Goal: Information Seeking & Learning: Learn about a topic

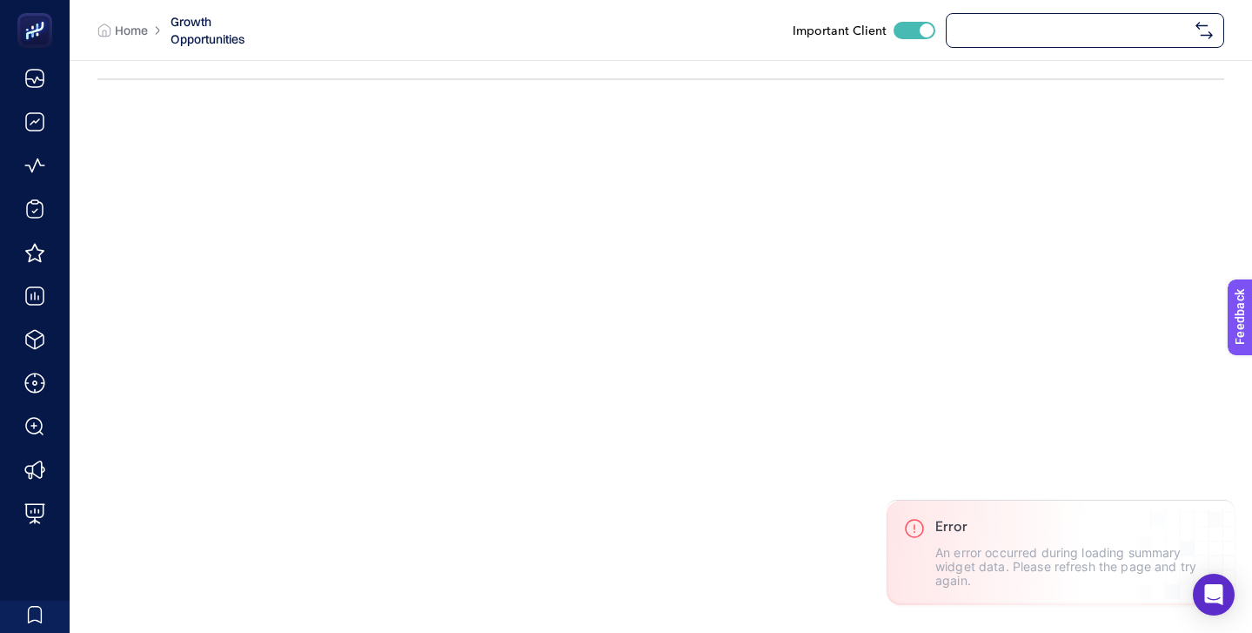
checkbox input "true"
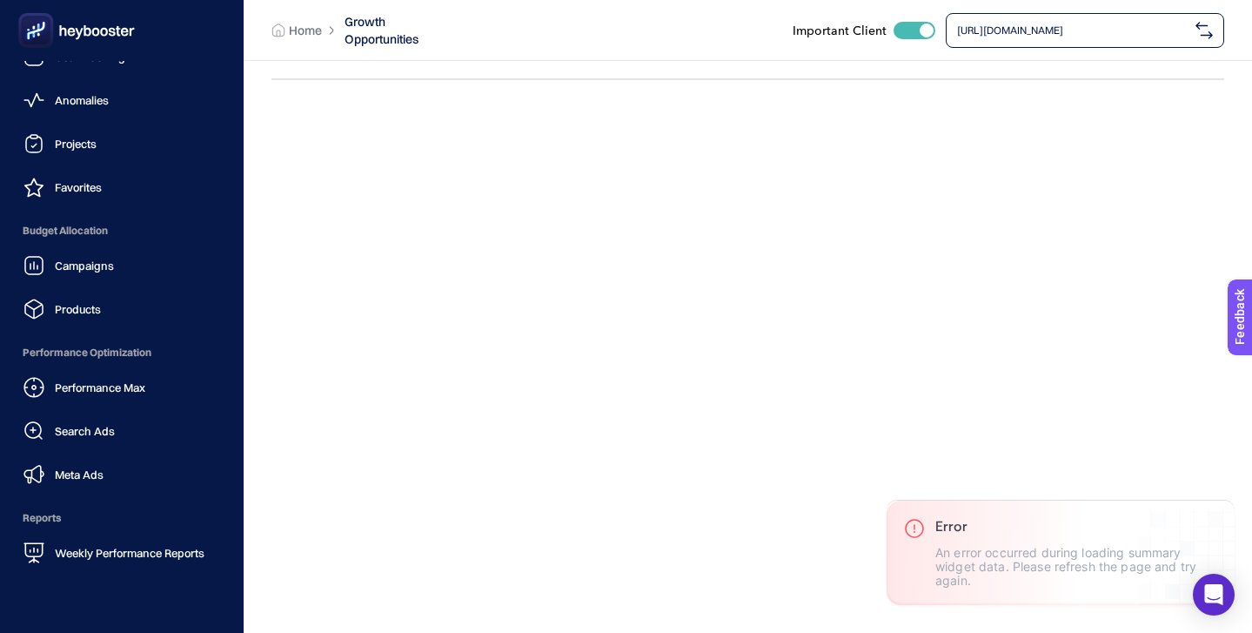
scroll to position [170, 0]
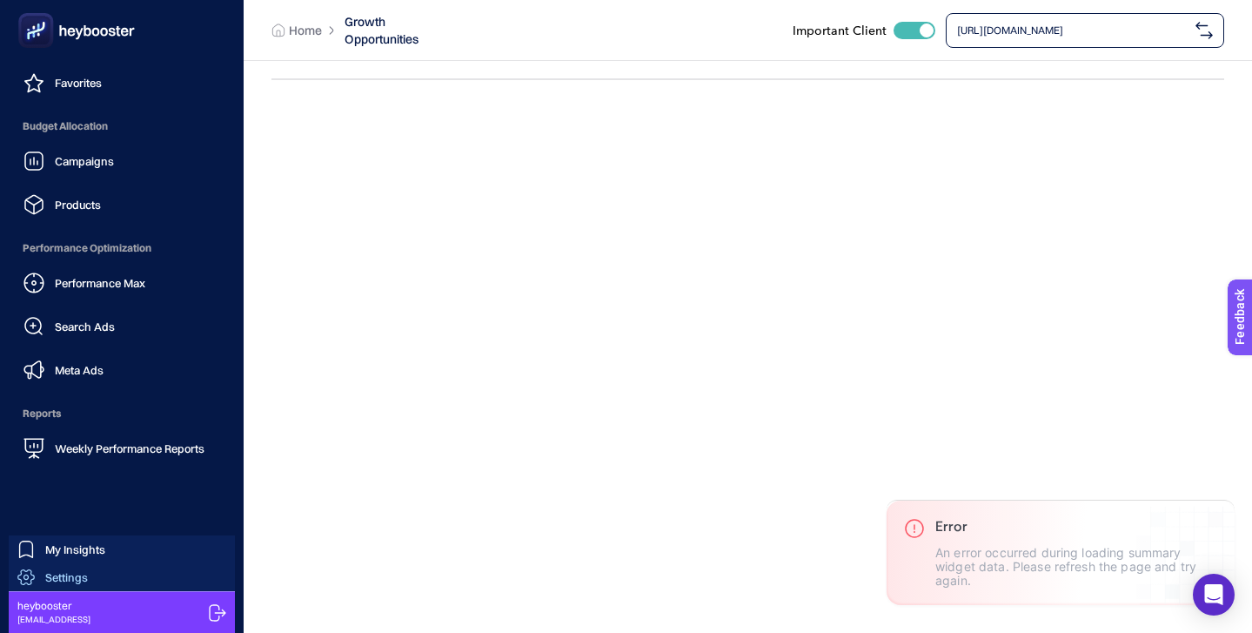
click at [140, 573] on link "Settings" at bounding box center [122, 577] width 226 height 28
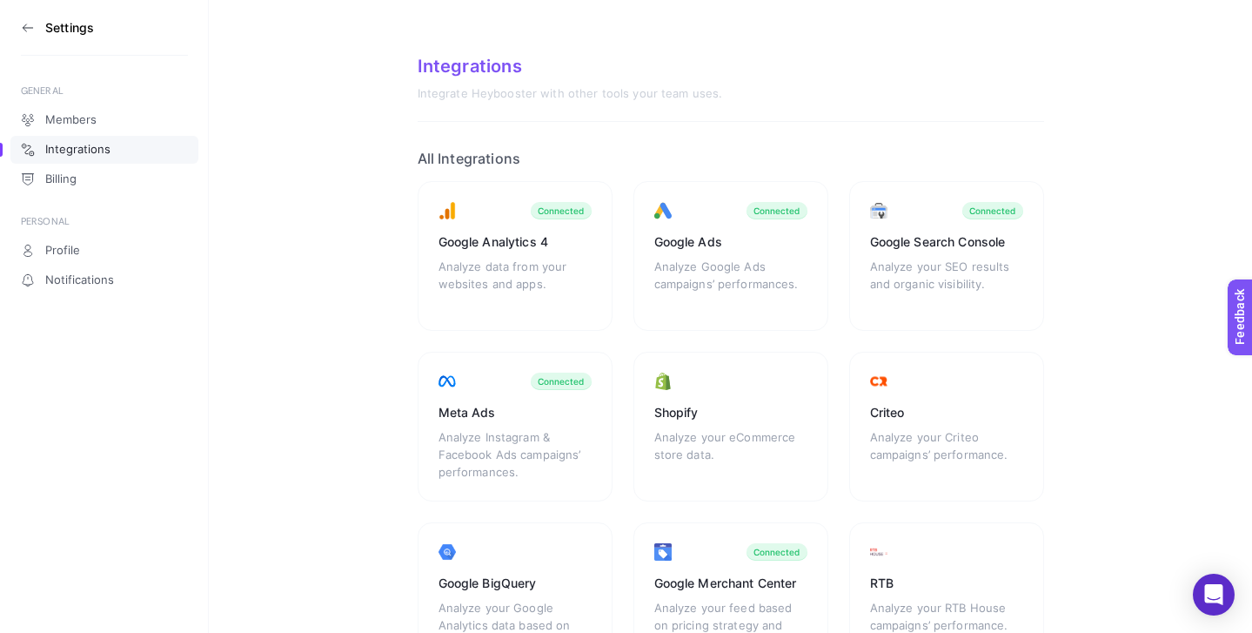
click at [33, 23] on icon at bounding box center [28, 28] width 14 height 14
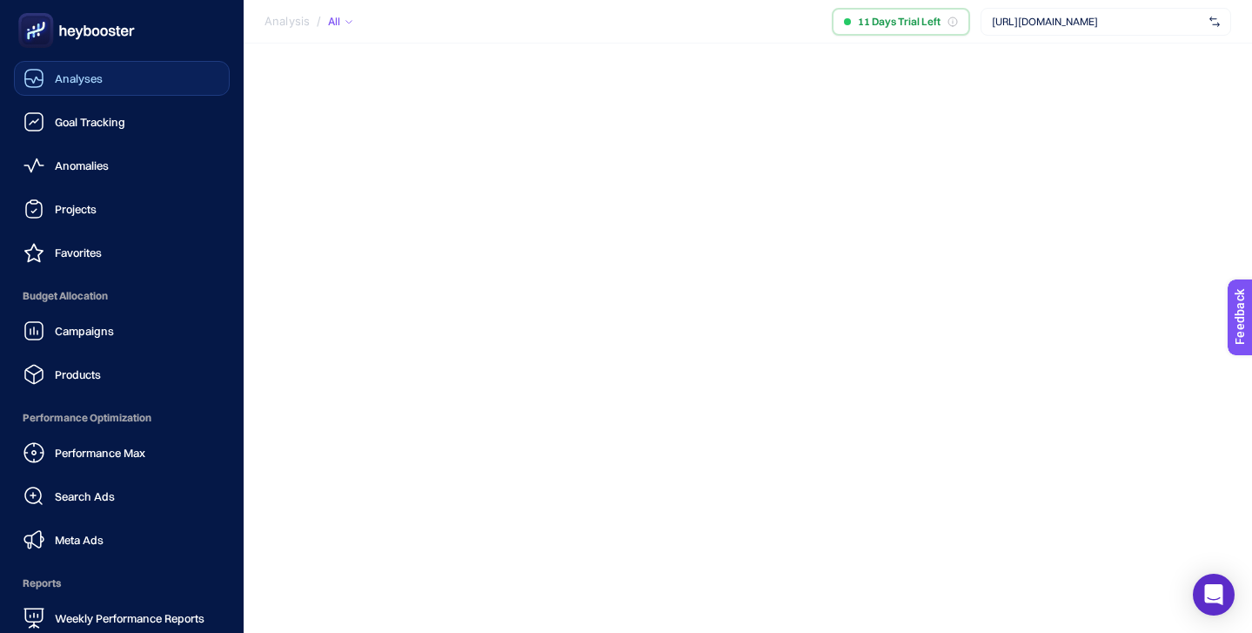
click at [86, 90] on link "Analyses" at bounding box center [122, 78] width 216 height 35
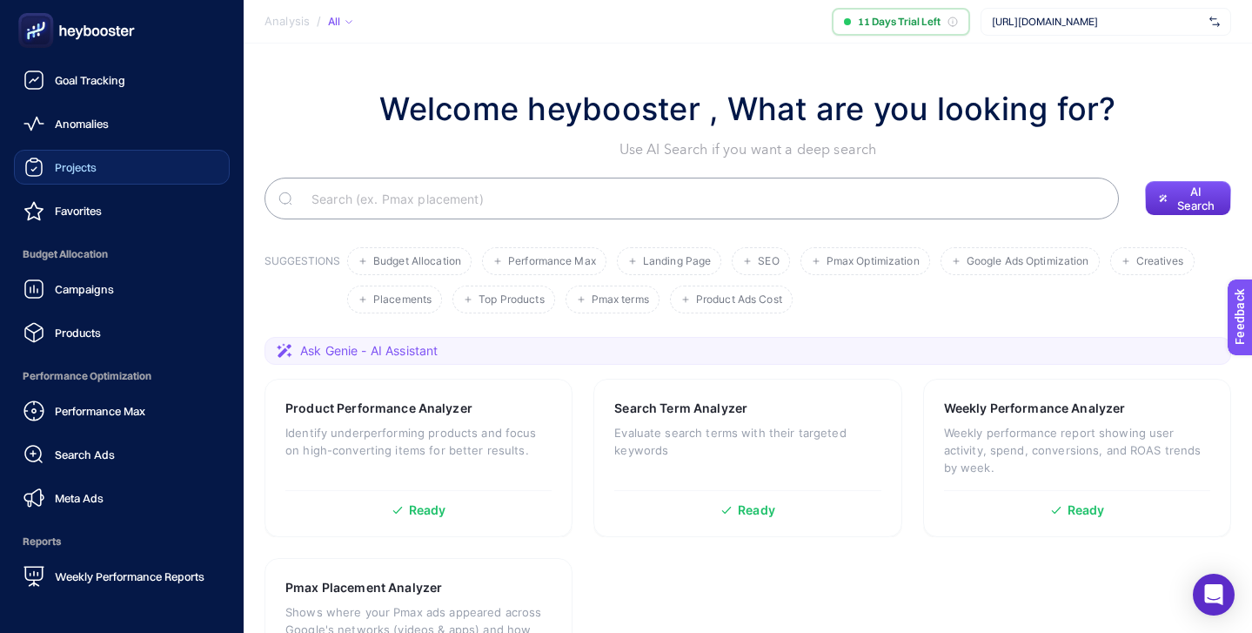
scroll to position [54, 0]
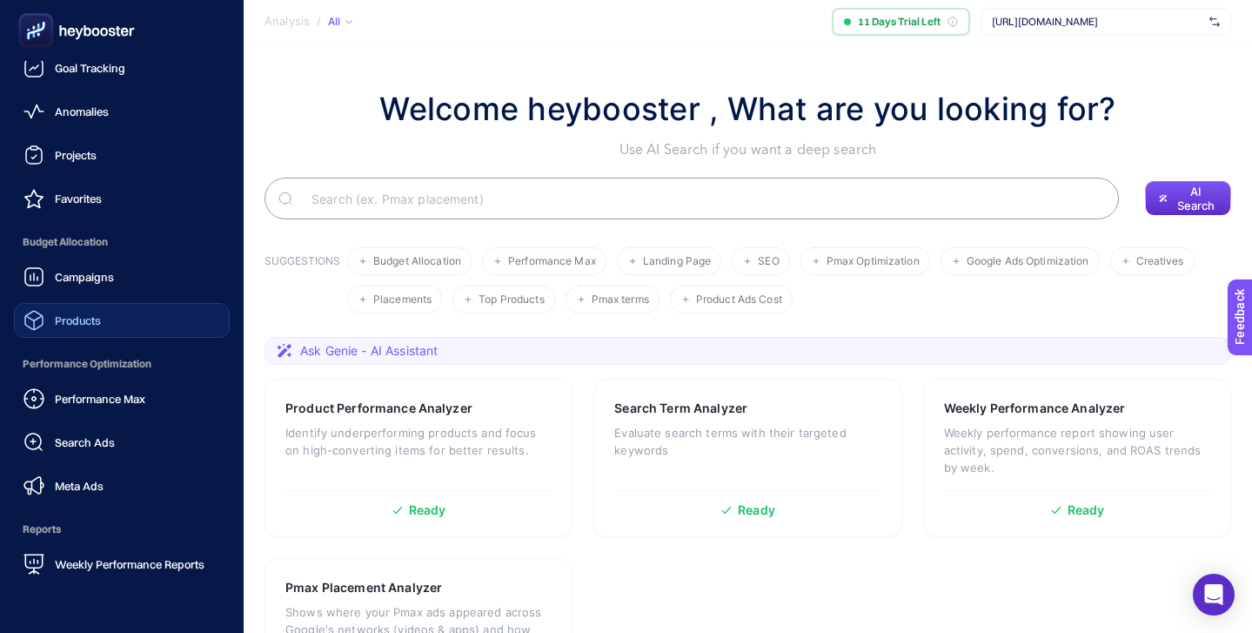
click at [102, 322] on link "Products" at bounding box center [122, 320] width 216 height 35
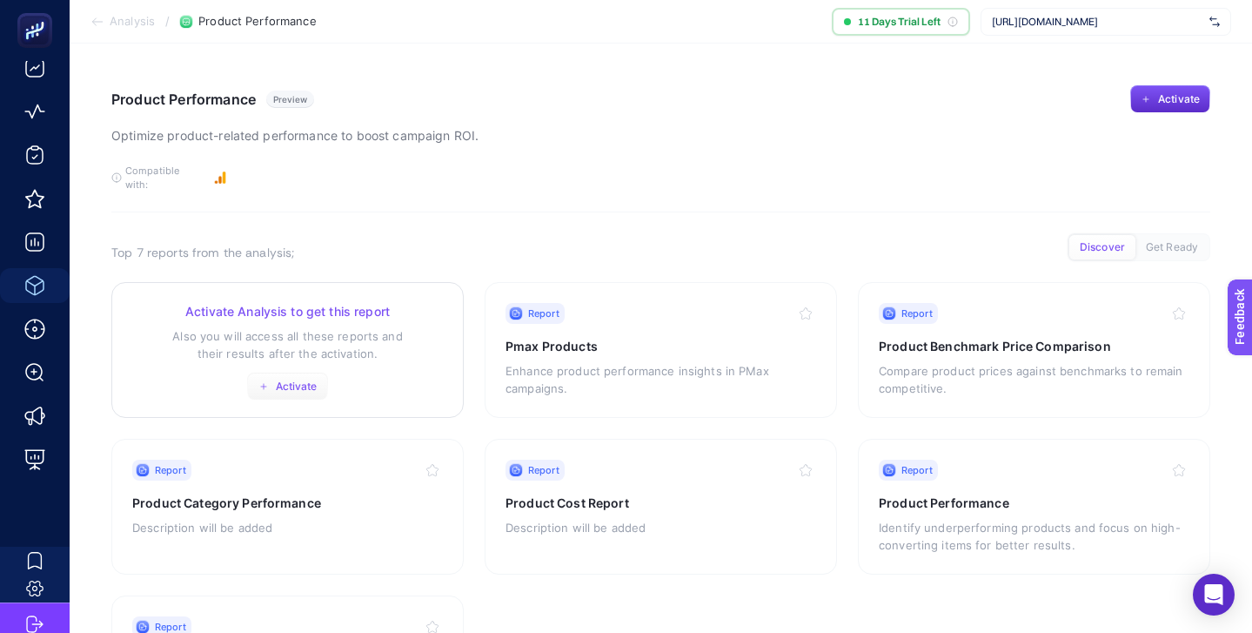
click at [303, 379] on span "Activate" at bounding box center [297, 386] width 42 height 14
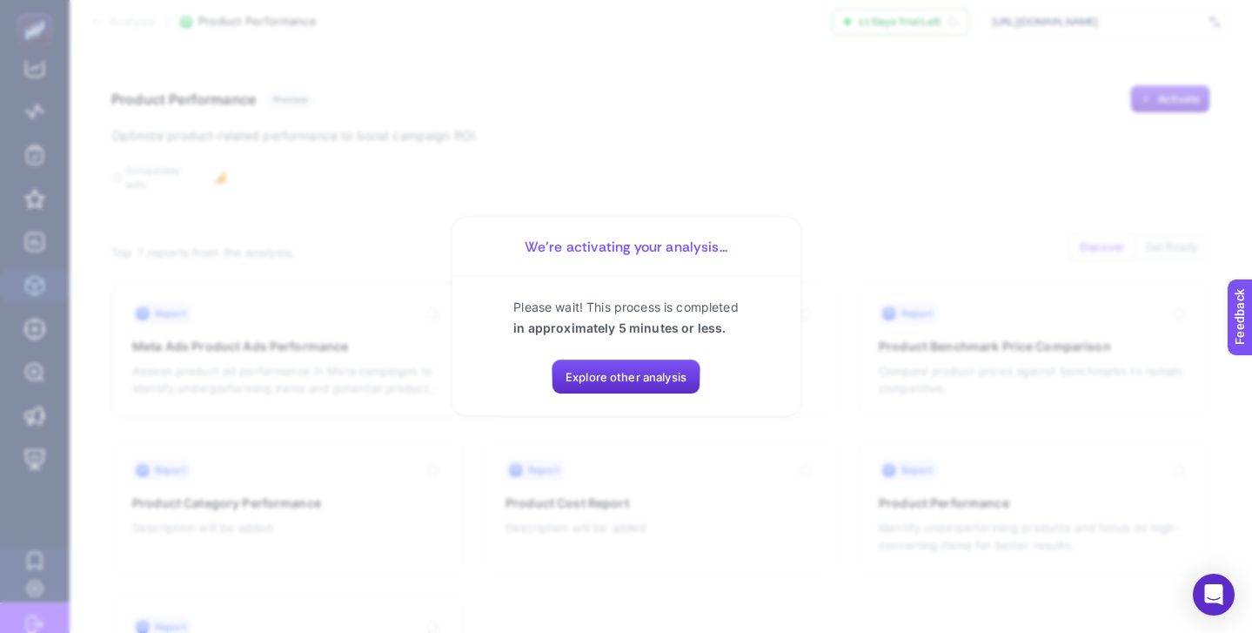
click at [647, 104] on section "We’re activating your analysis... Please wait! This process is completed in app…" at bounding box center [626, 316] width 1252 height 633
click at [644, 370] on span "Explore other analysis" at bounding box center [626, 377] width 121 height 14
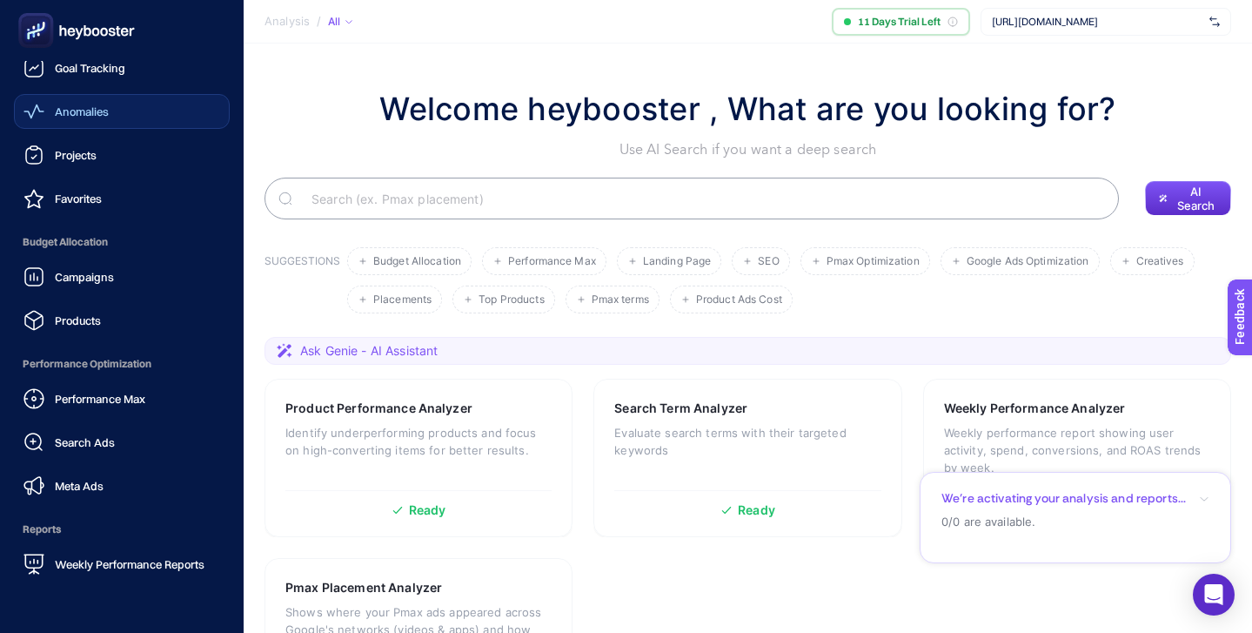
click at [85, 117] on span "Anomalies" at bounding box center [82, 111] width 54 height 14
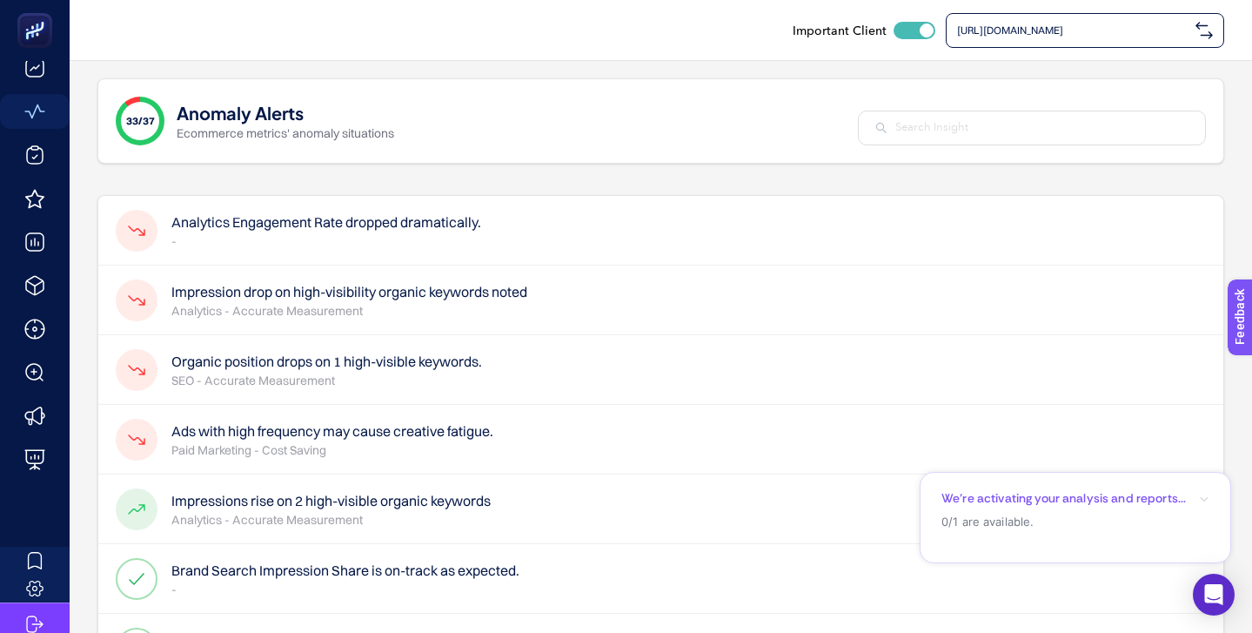
click at [442, 225] on h4 "Analytics Engagement Rate dropped dramatically." at bounding box center [326, 221] width 310 height 21
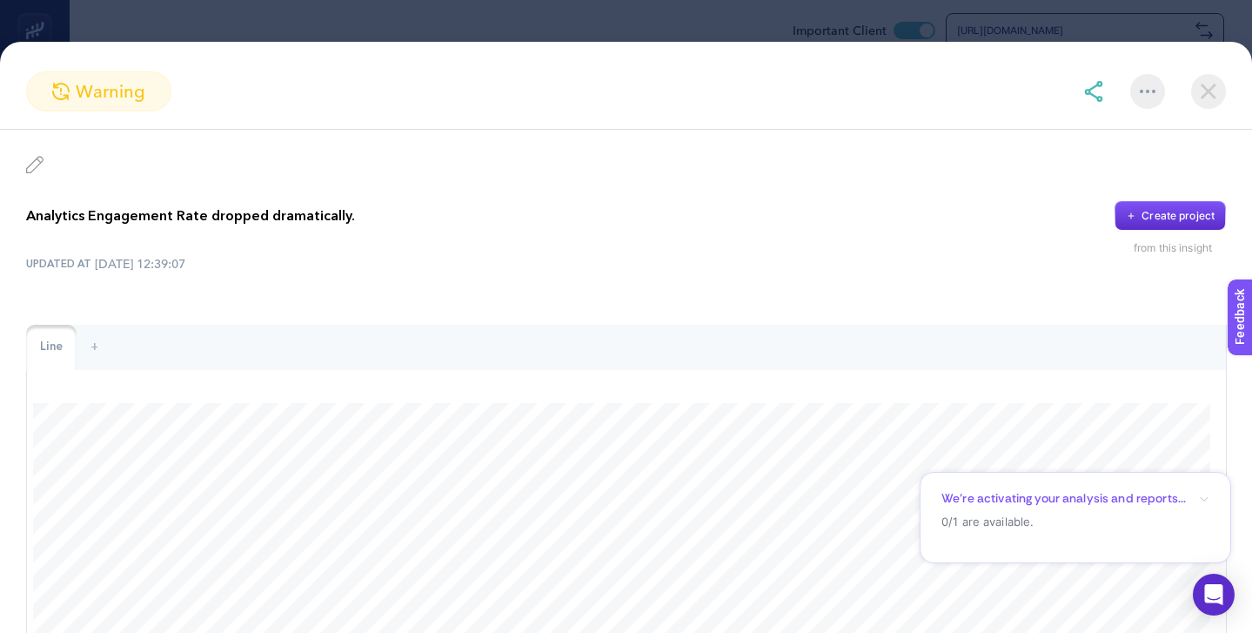
click at [1209, 80] on img at bounding box center [1208, 91] width 35 height 35
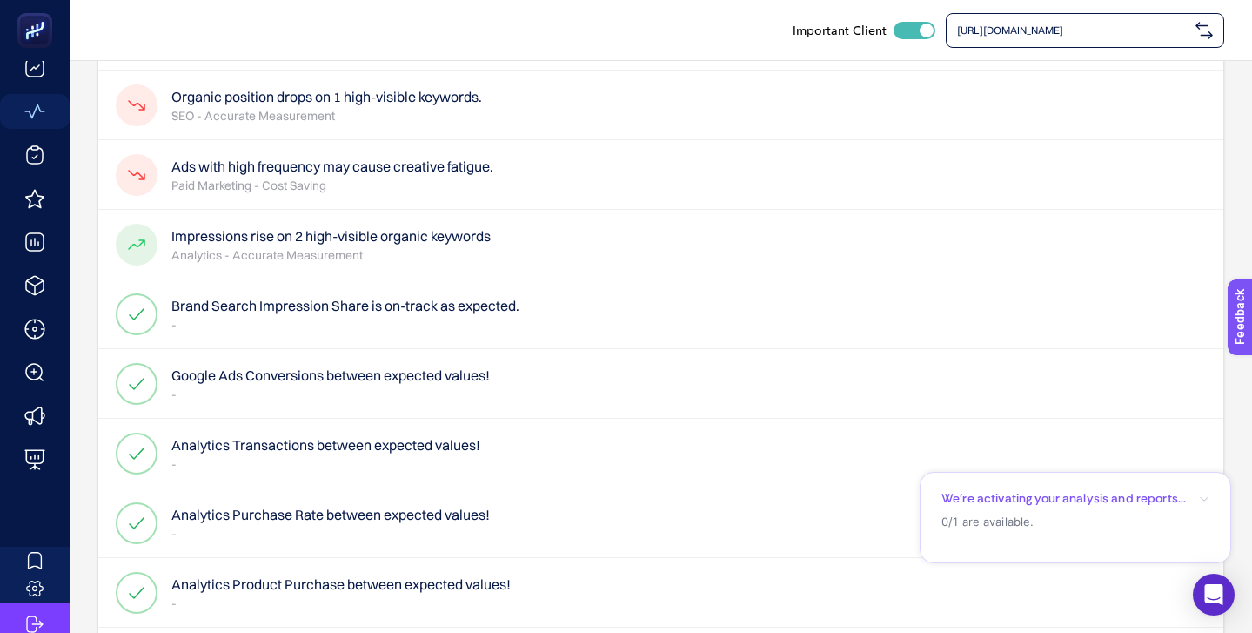
scroll to position [272, 0]
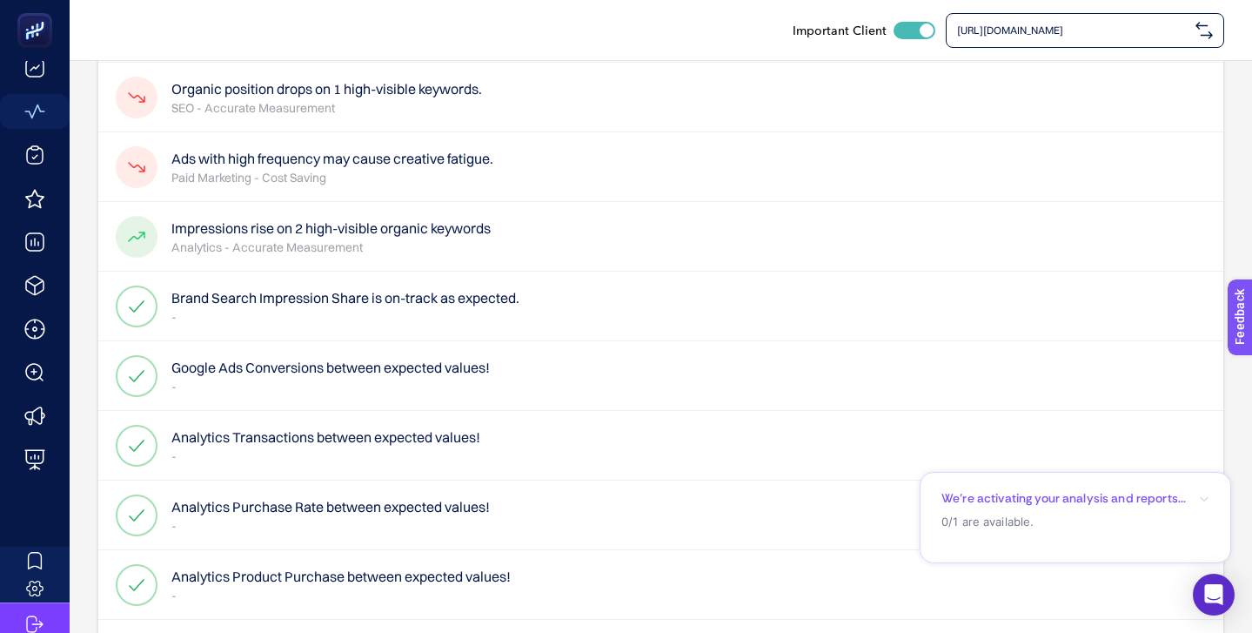
click at [389, 169] on p "Paid Marketing - Cost Saving" at bounding box center [332, 177] width 322 height 17
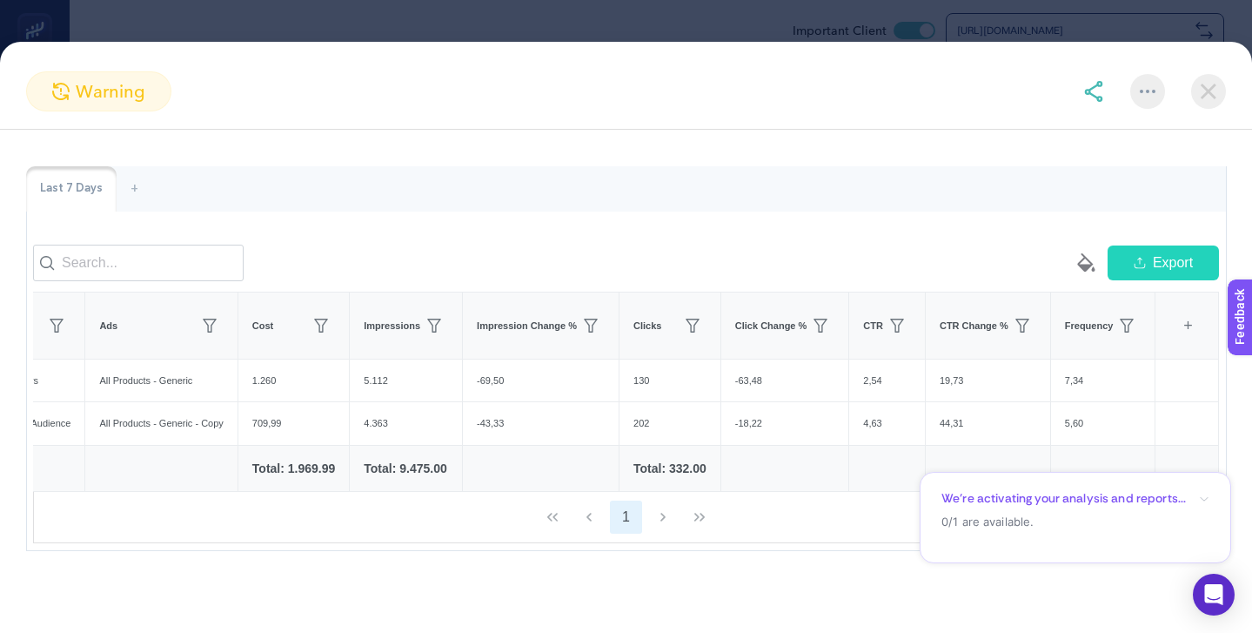
scroll to position [0, 0]
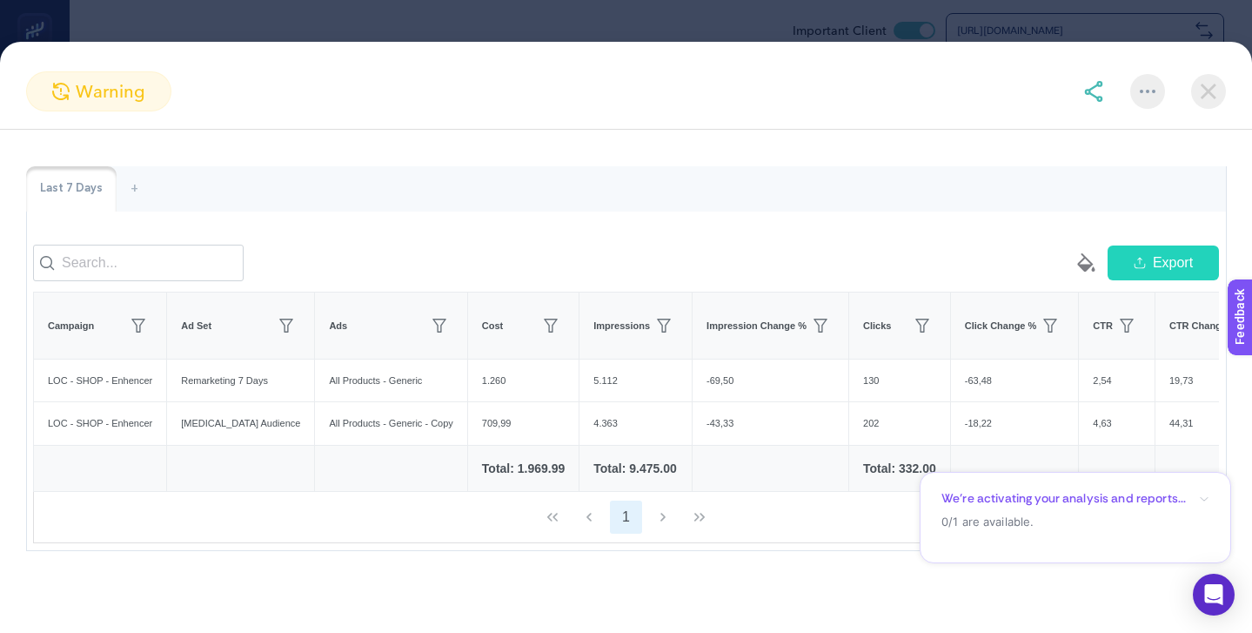
click at [1204, 97] on img at bounding box center [1208, 91] width 35 height 35
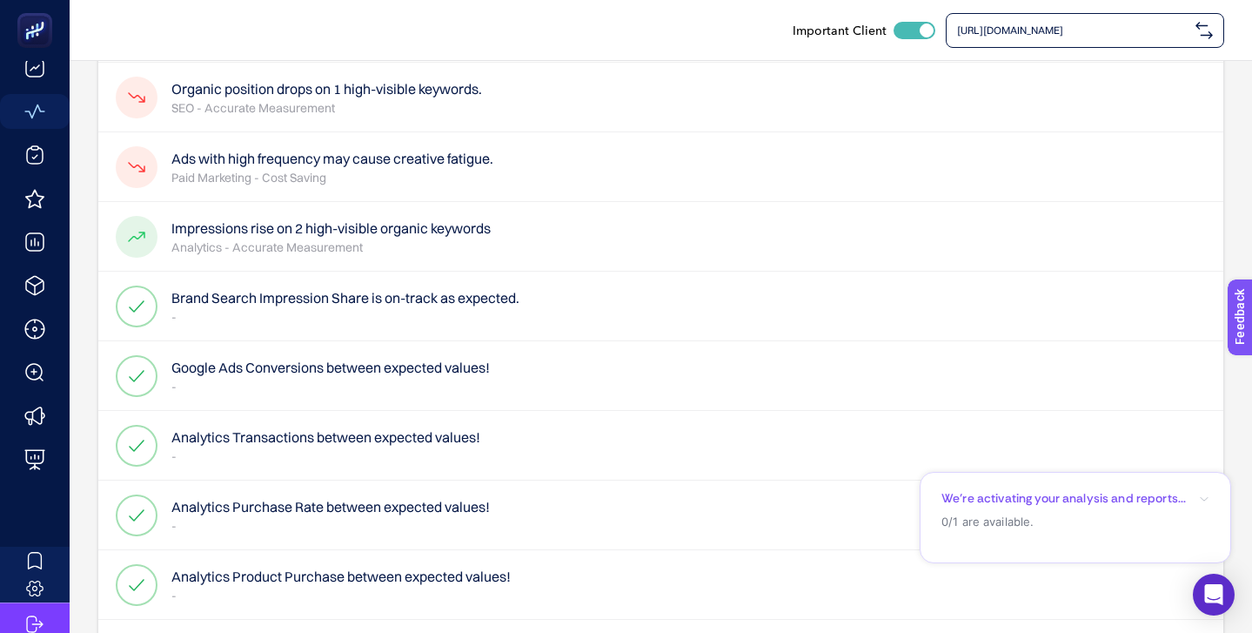
click at [319, 181] on p "Paid Marketing - Cost Saving" at bounding box center [332, 177] width 322 height 17
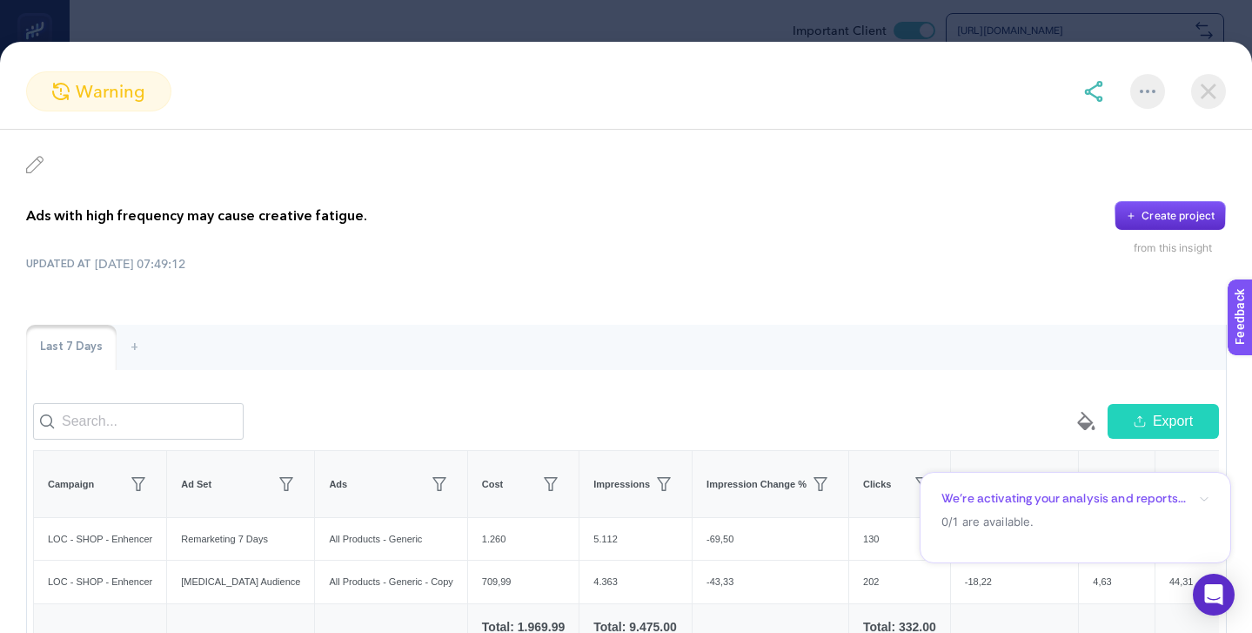
click at [1220, 103] on img at bounding box center [1208, 91] width 35 height 35
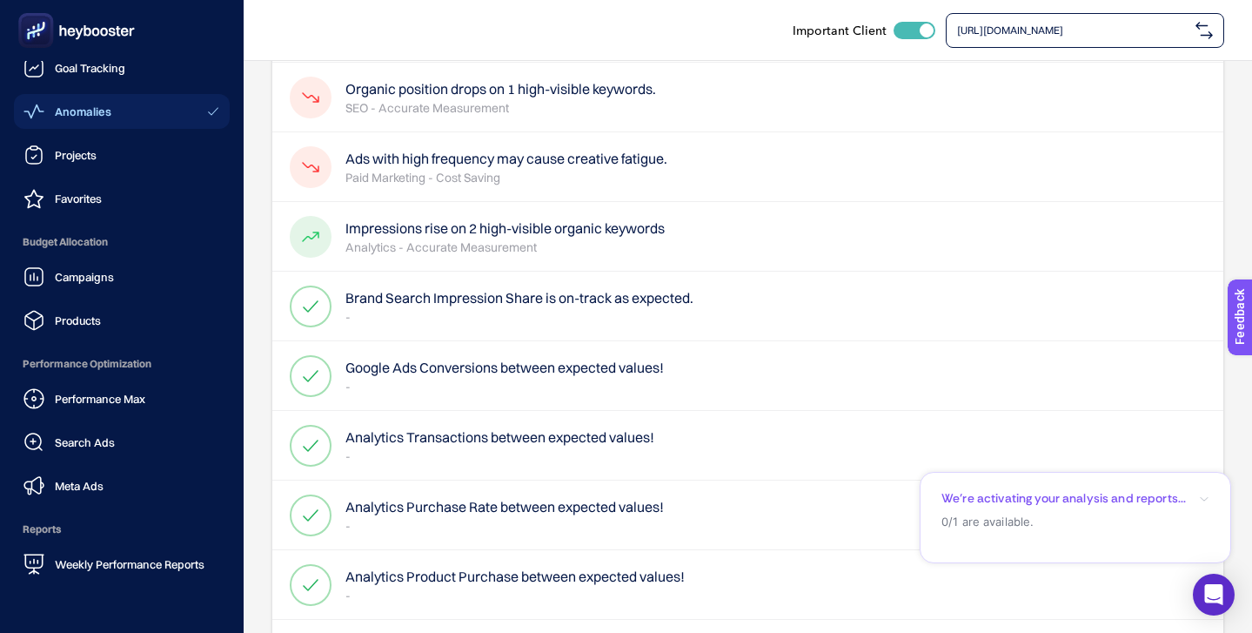
scroll to position [170, 0]
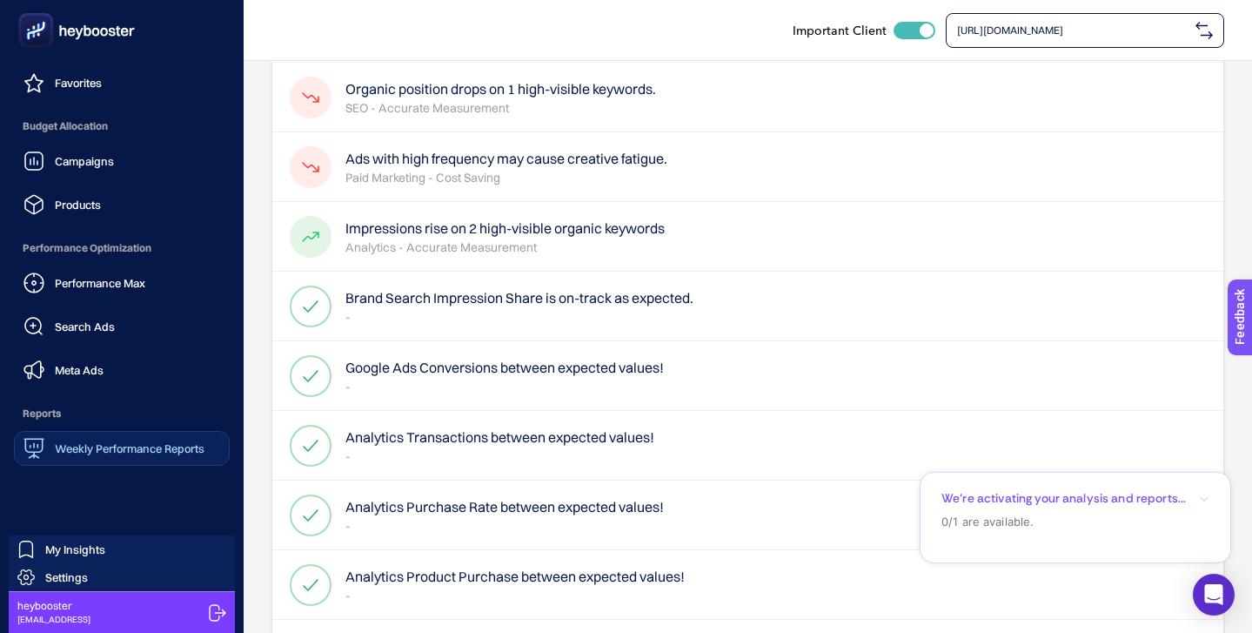
click at [116, 444] on span "Weekly Performance Reports" at bounding box center [130, 448] width 150 height 14
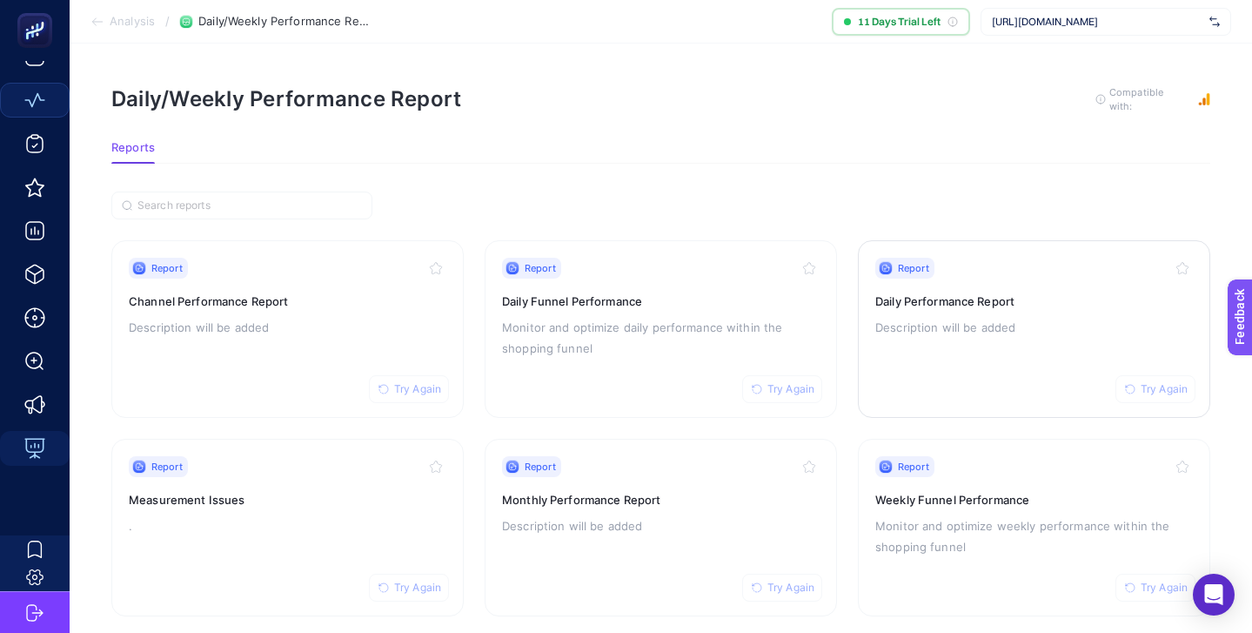
click at [1067, 325] on p "Description will be added" at bounding box center [1034, 327] width 318 height 21
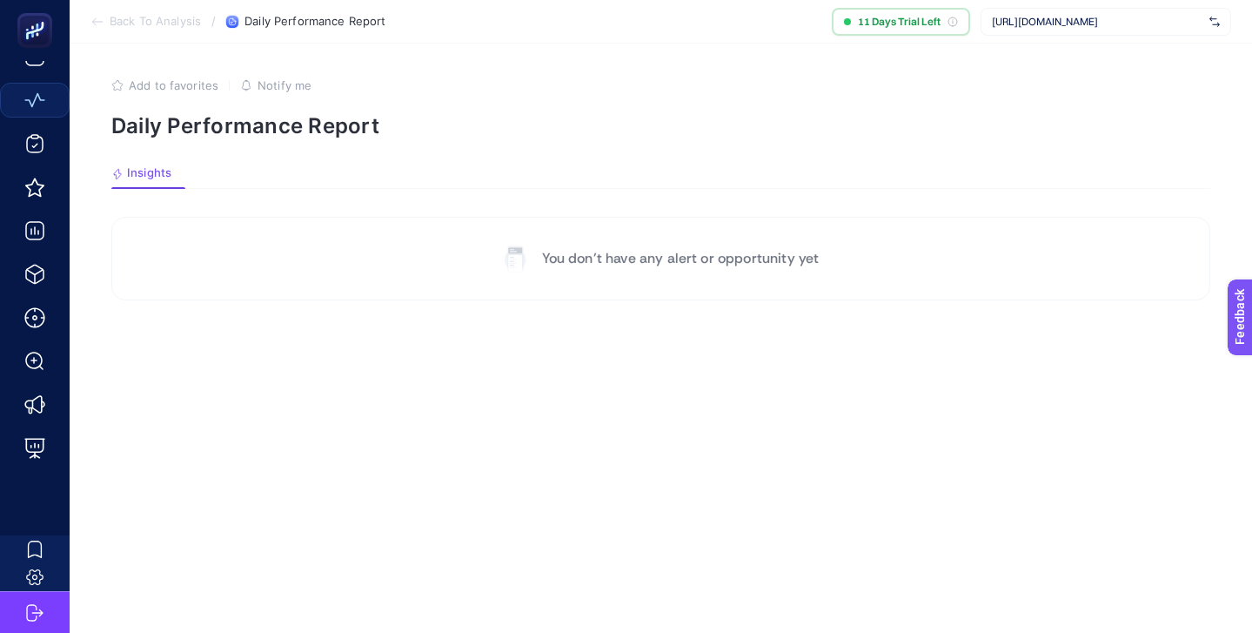
click at [578, 257] on p "You don’t have any alert or opportunity yet" at bounding box center [681, 258] width 278 height 21
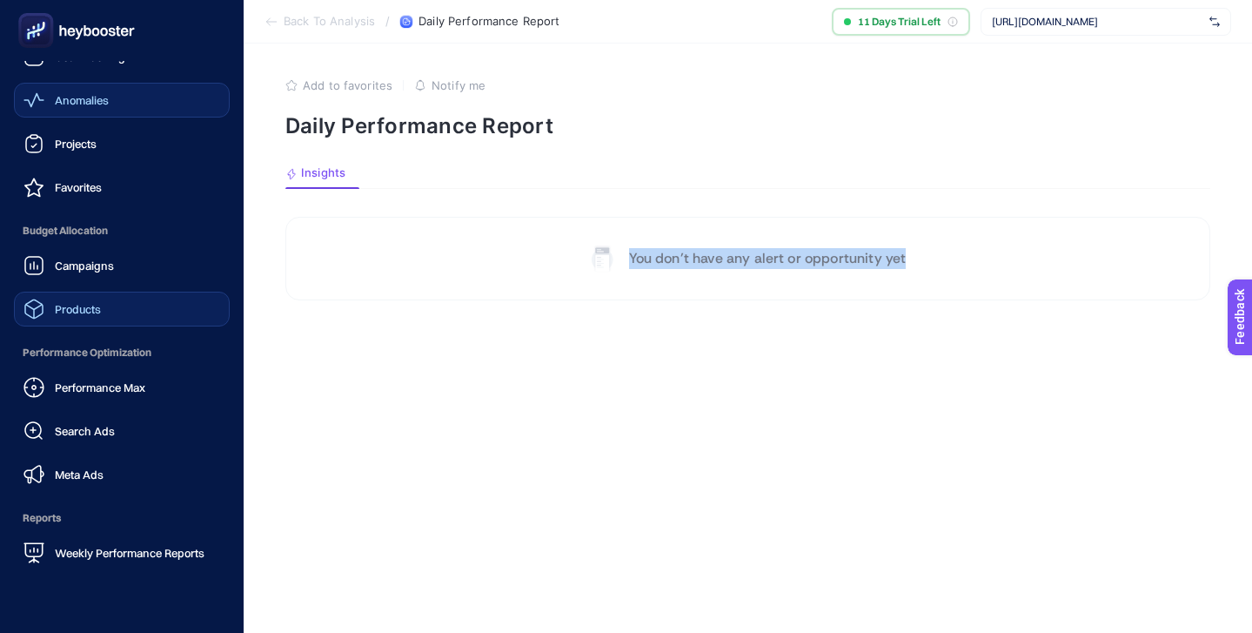
click at [105, 305] on link "Products" at bounding box center [122, 308] width 216 height 35
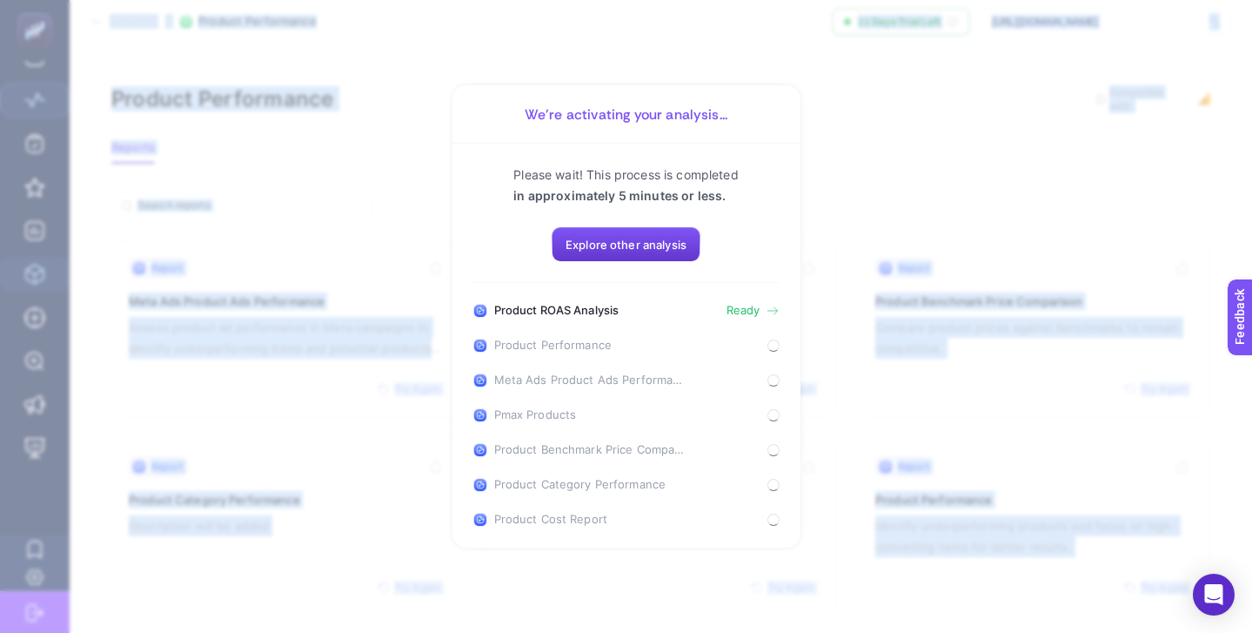
click at [620, 243] on span "Explore other analysis" at bounding box center [626, 245] width 121 height 14
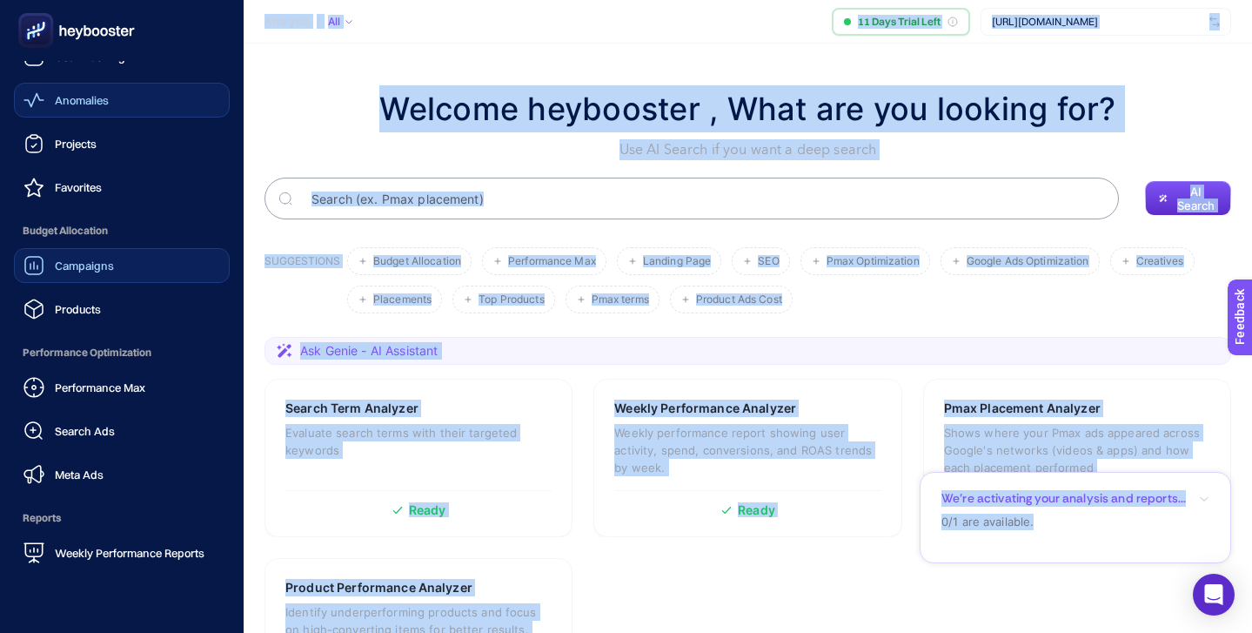
click at [79, 267] on span "Campaigns" at bounding box center [84, 265] width 59 height 14
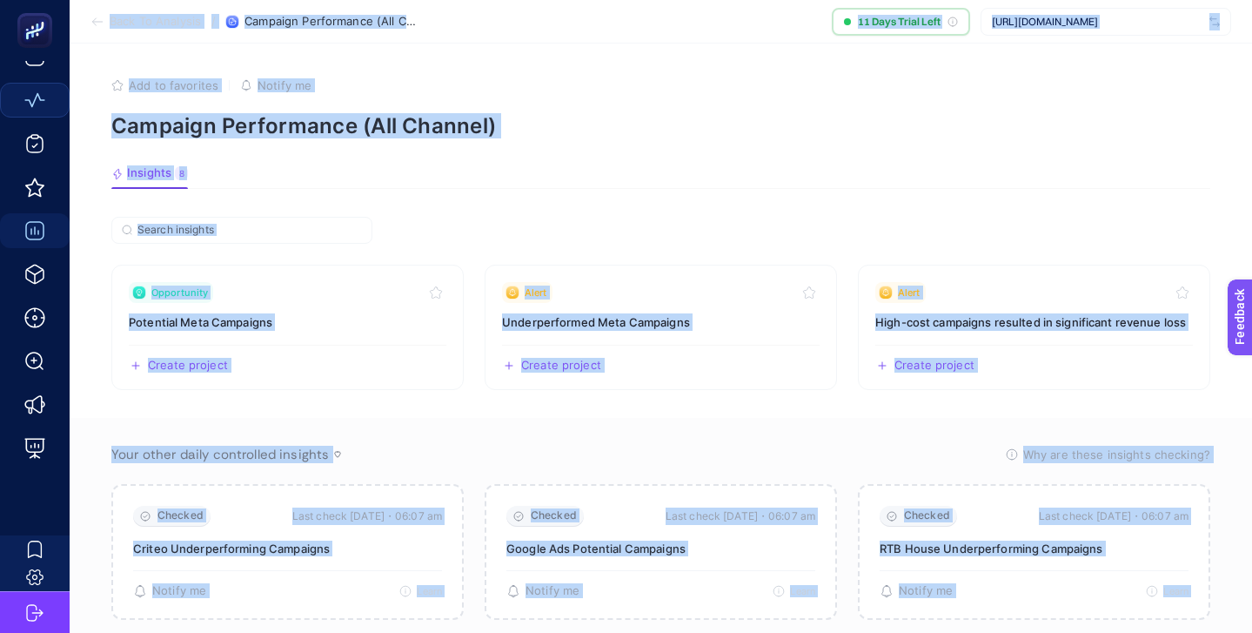
click at [582, 192] on article "Add to favorites false Notify me Campaign Performance (All Channel) Insights 8 …" at bounding box center [661, 443] width 1183 height 798
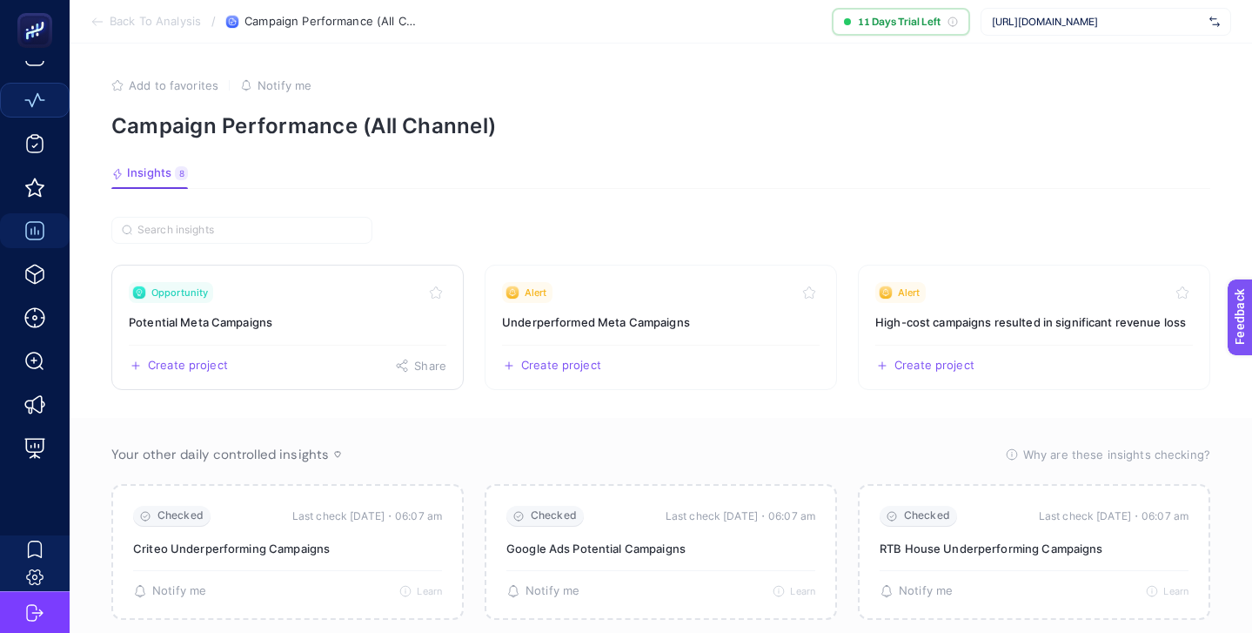
click at [227, 346] on div "Create project Share" at bounding box center [288, 359] width 318 height 28
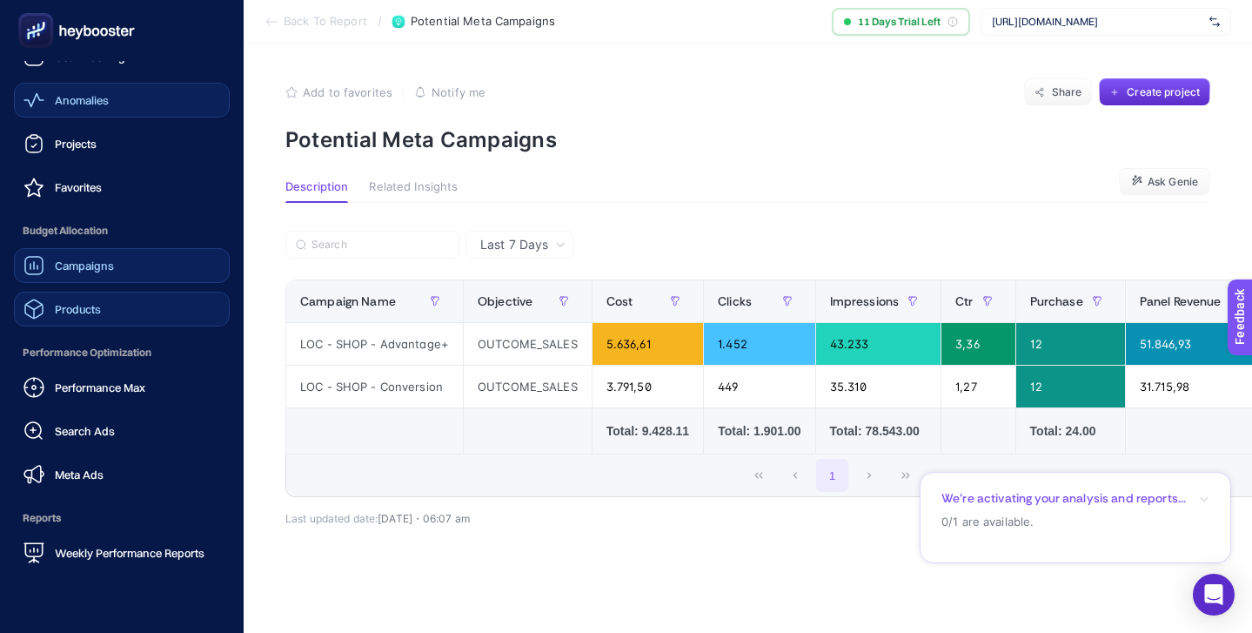
click at [100, 295] on link "Products" at bounding box center [122, 308] width 216 height 35
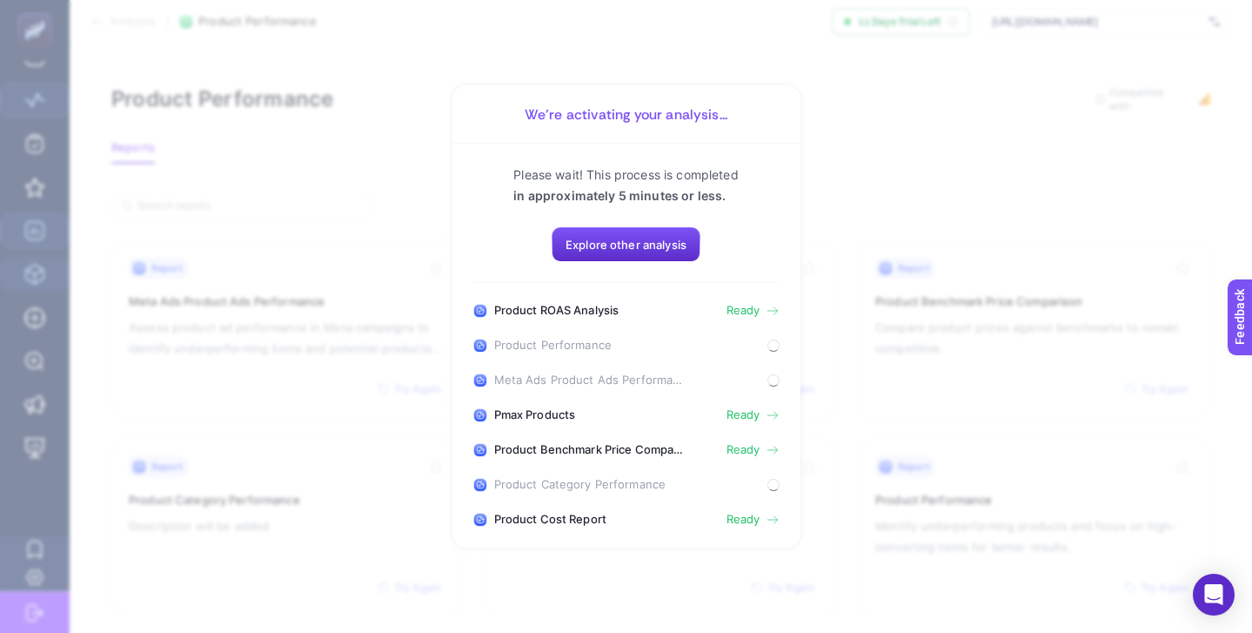
click at [278, 137] on section "We’re activating your analysis... Please wait! This process is completed in app…" at bounding box center [626, 316] width 1252 height 633
click at [673, 248] on span "Explore other analysis" at bounding box center [626, 245] width 121 height 14
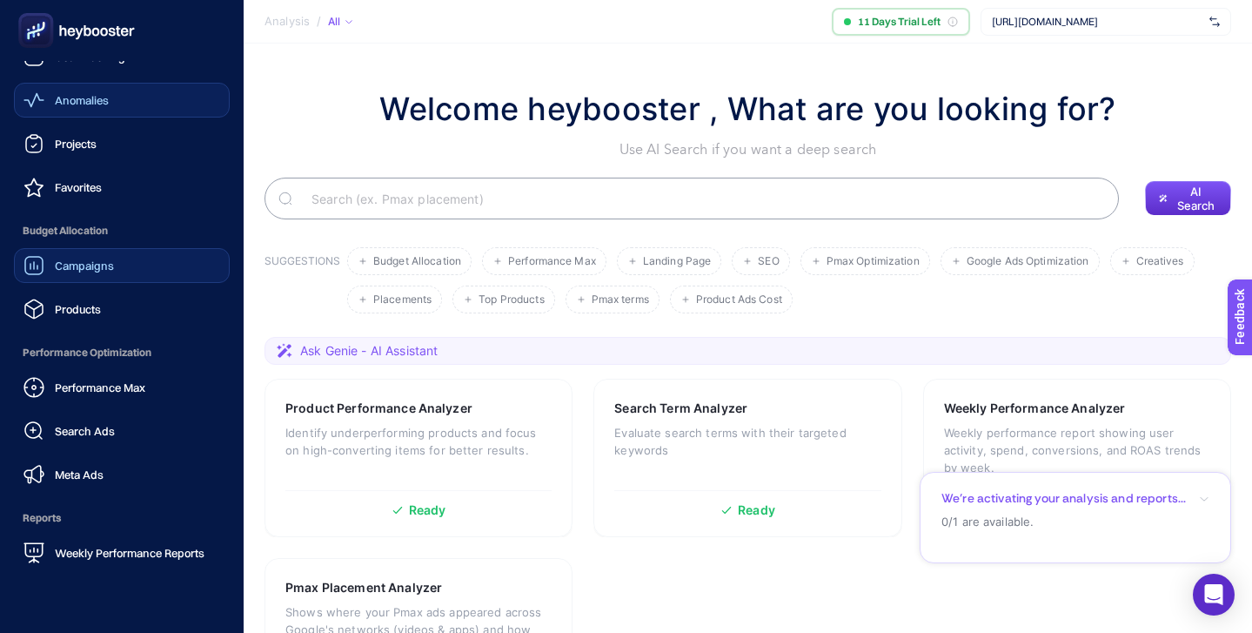
click at [103, 261] on span "Campaigns" at bounding box center [84, 265] width 59 height 14
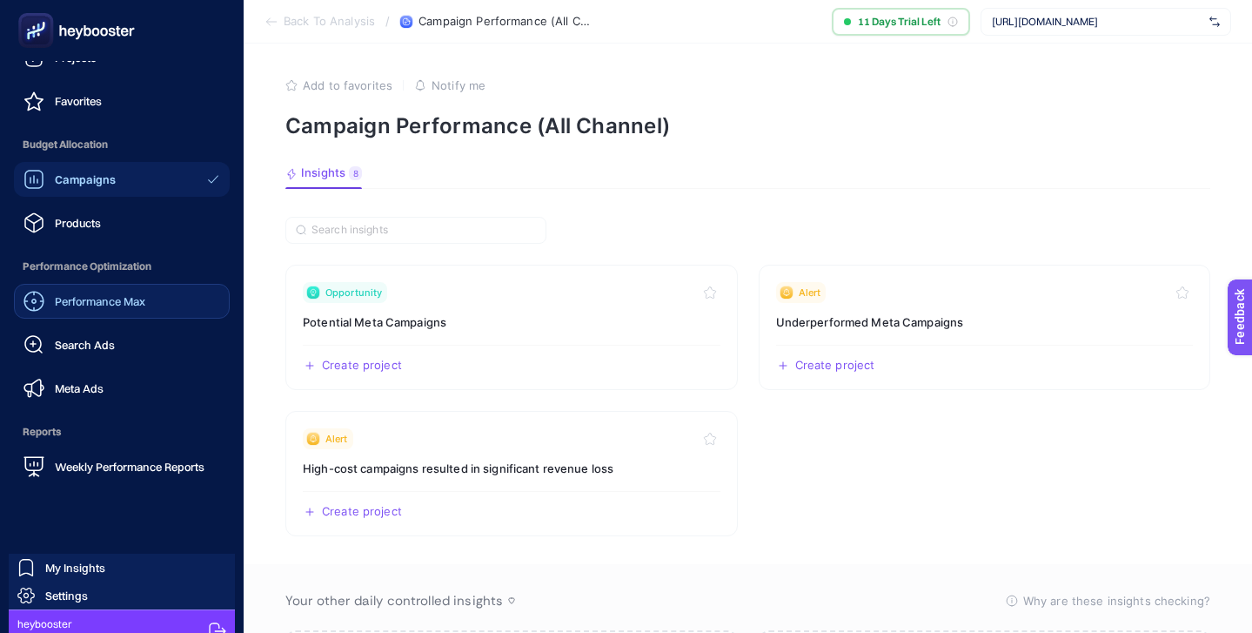
scroll to position [170, 0]
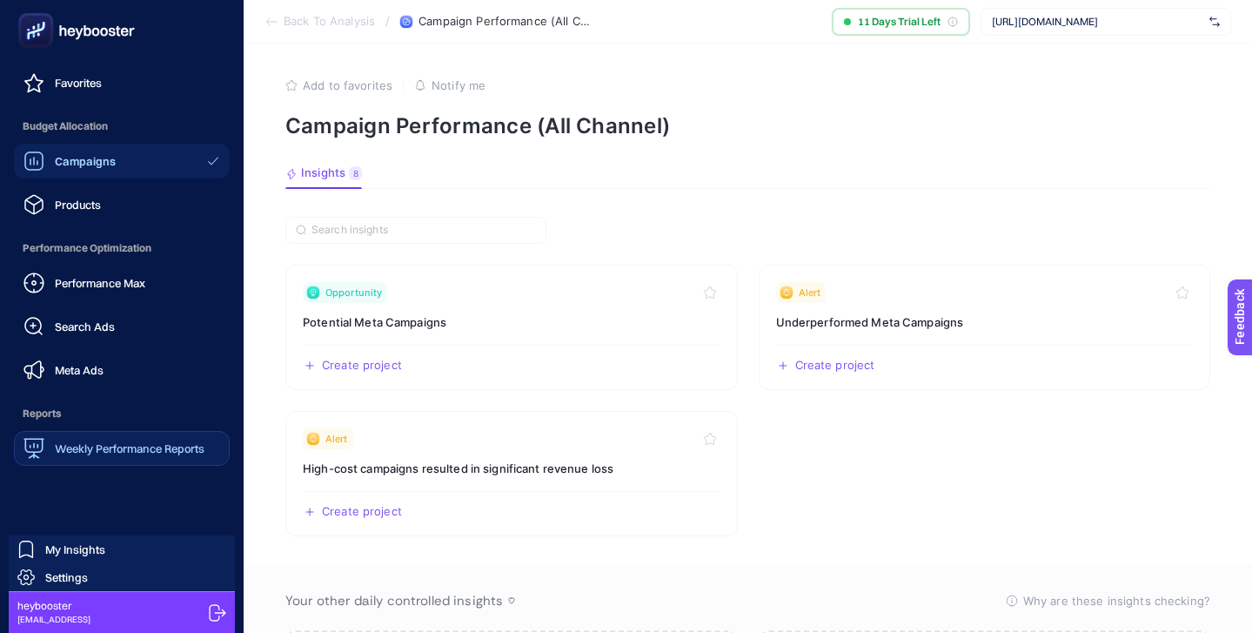
click at [132, 432] on link "Weekly Performance Reports" at bounding box center [122, 448] width 216 height 35
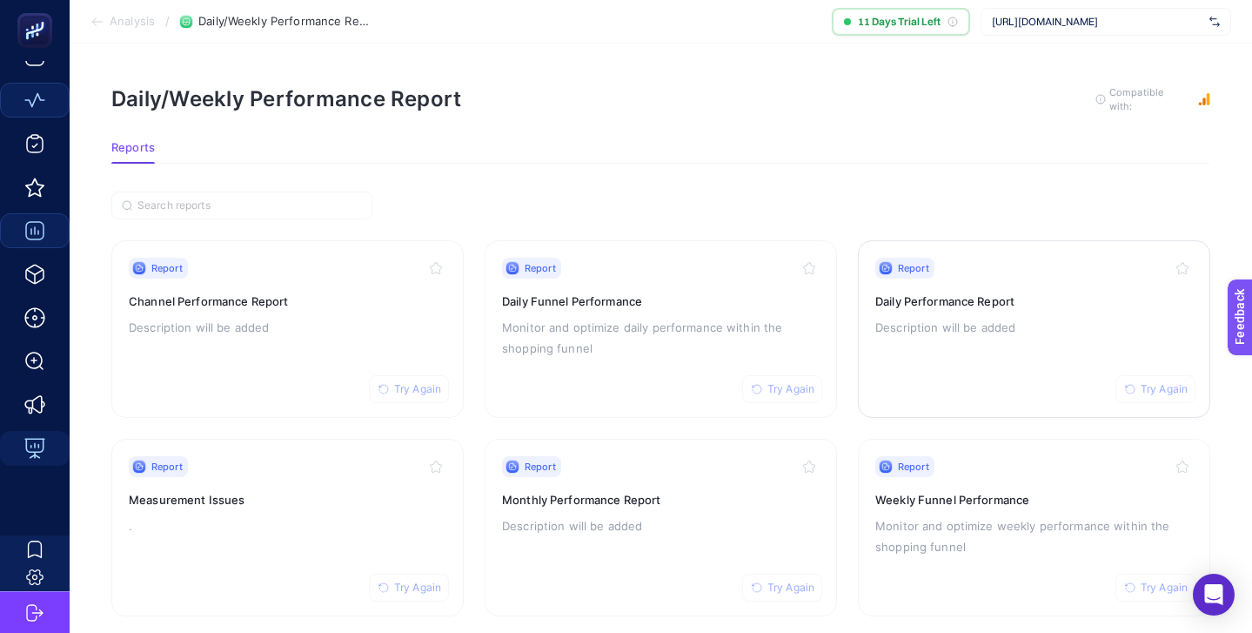
scroll to position [65, 0]
click at [1197, 312] on link "Report Try Again Daily Performance Report Description will be added" at bounding box center [1034, 329] width 352 height 178
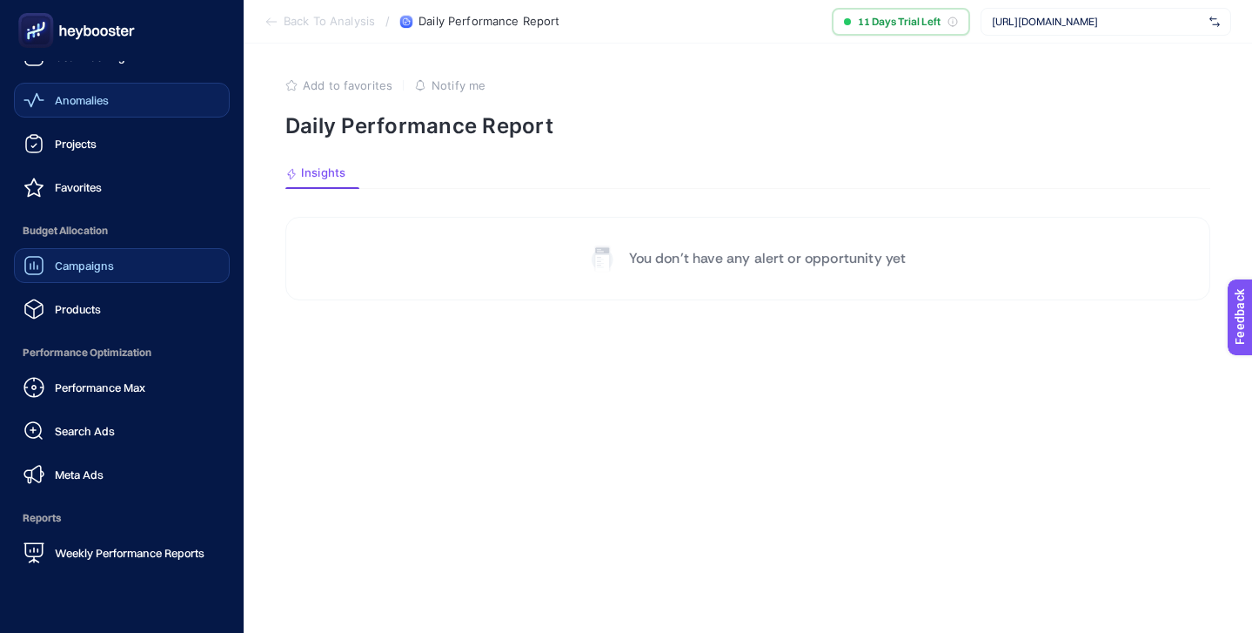
click at [106, 270] on span "Campaigns" at bounding box center [84, 265] width 59 height 14
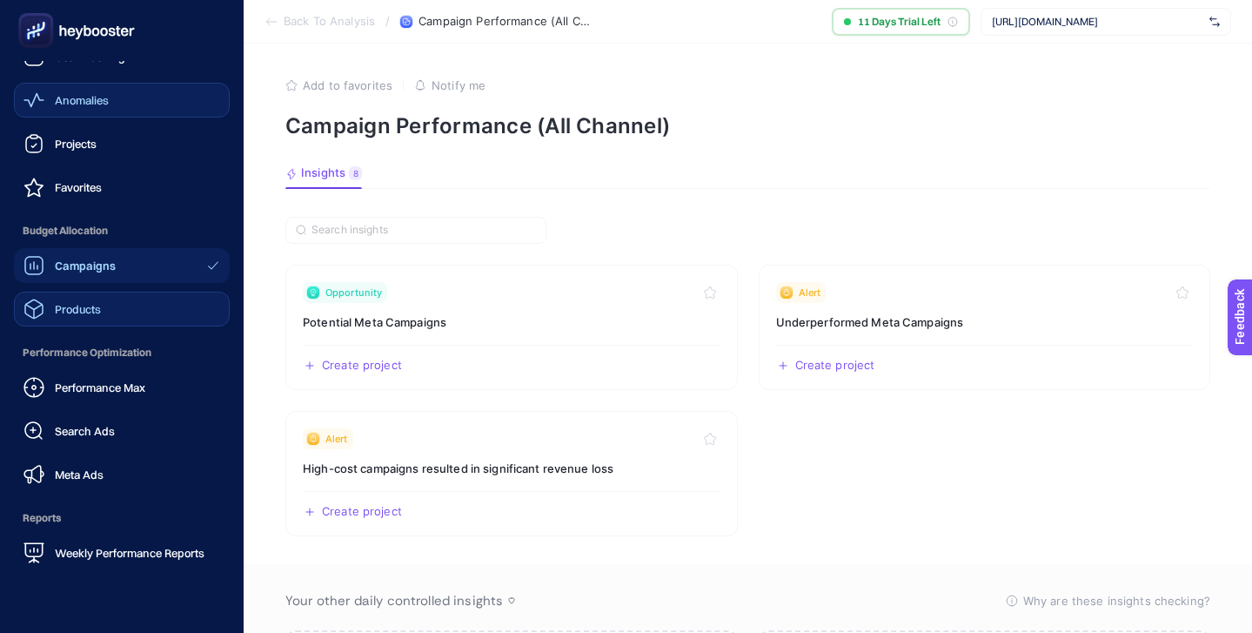
click at [94, 304] on span "Products" at bounding box center [78, 309] width 46 height 14
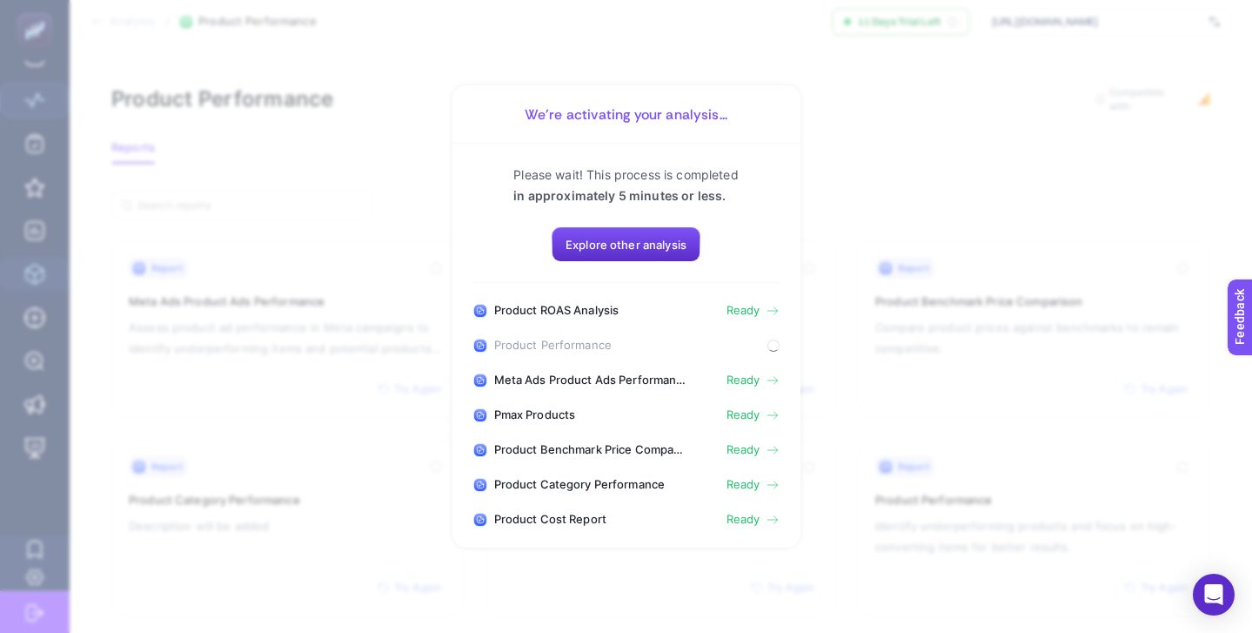
click at [559, 342] on span "Product Performance" at bounding box center [552, 345] width 117 height 14
click at [673, 248] on span "Explore other analysis" at bounding box center [626, 245] width 121 height 14
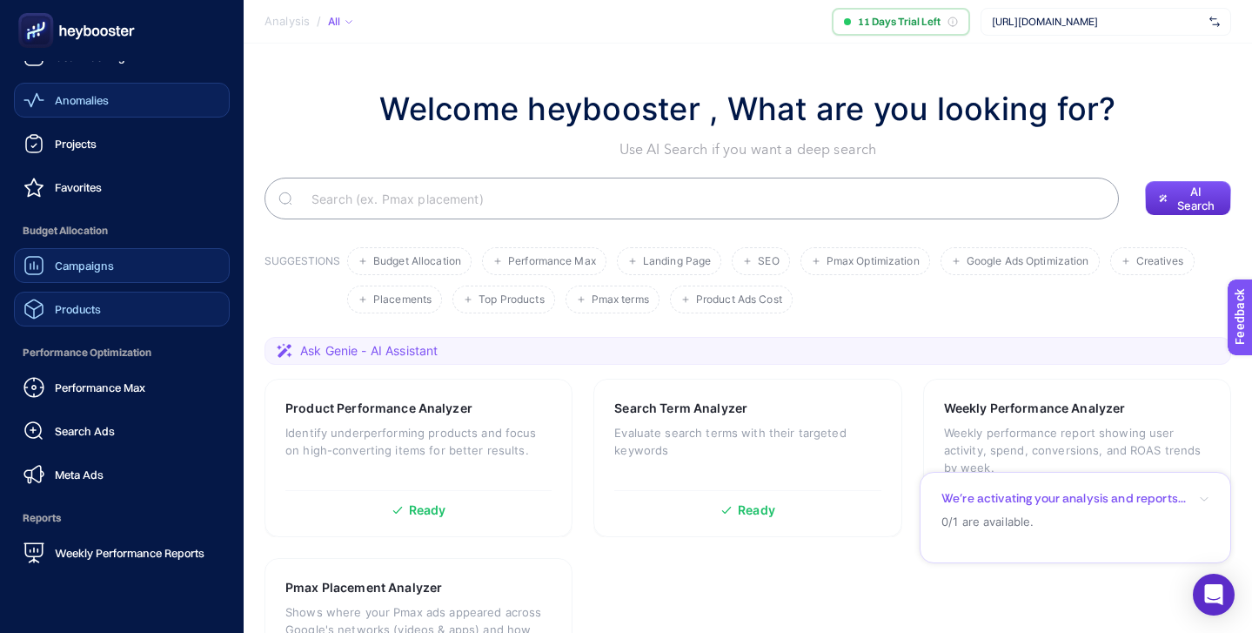
click at [90, 272] on div "Campaigns" at bounding box center [68, 265] width 90 height 21
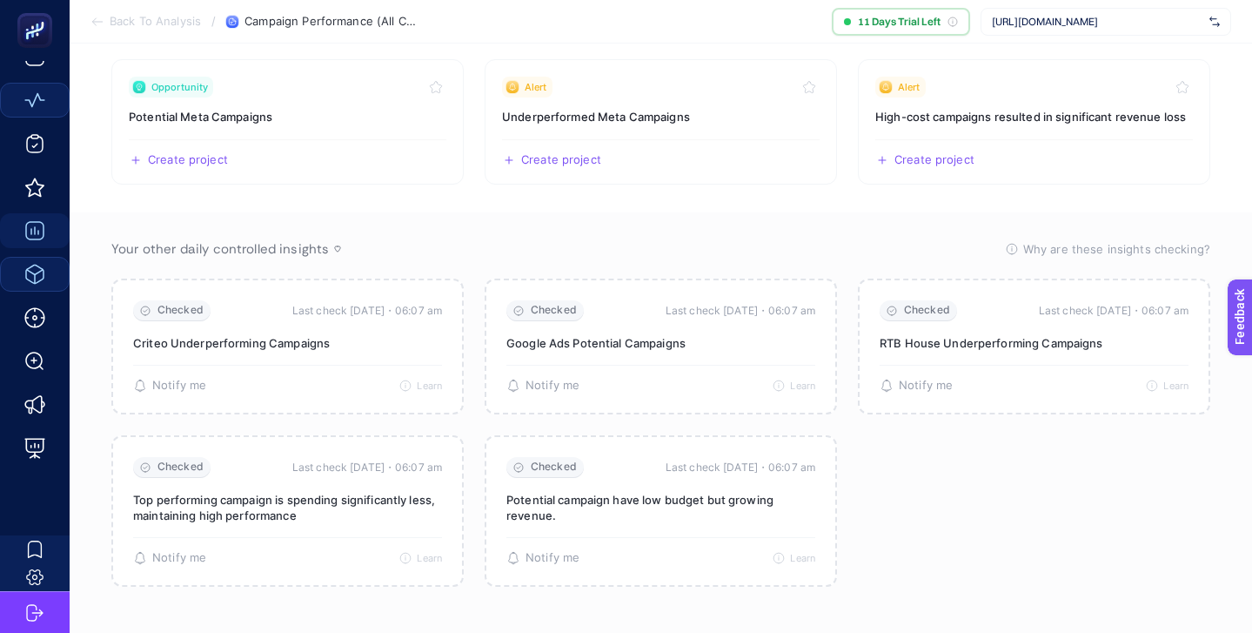
scroll to position [216, 0]
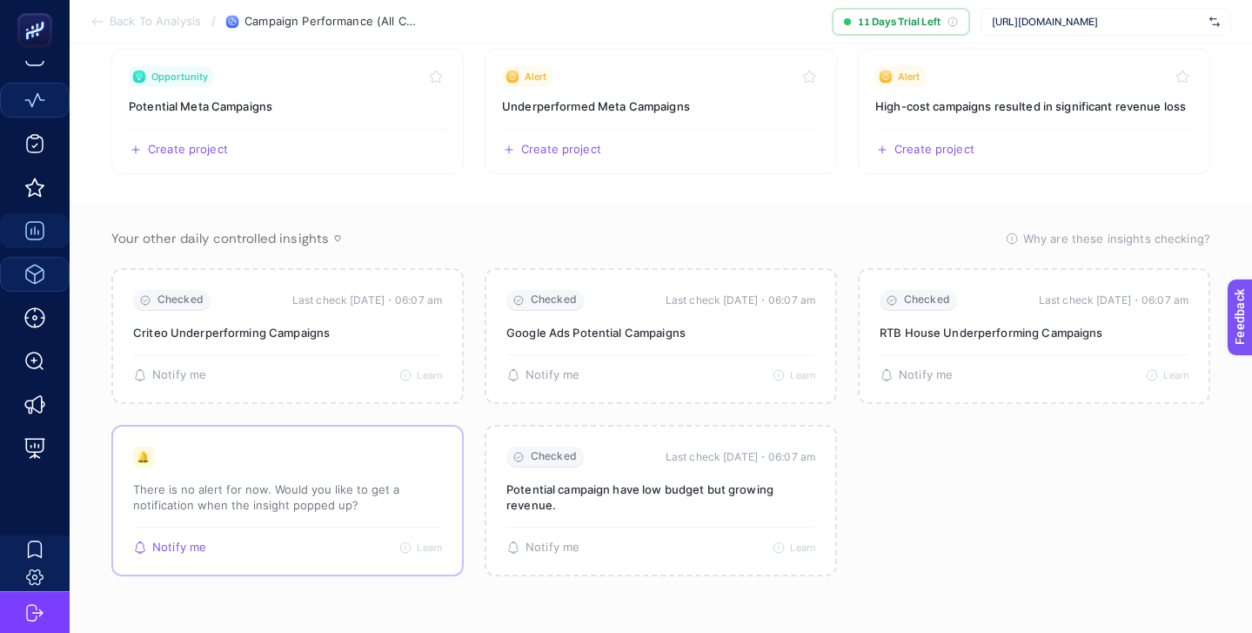
click at [178, 490] on p "There is no alert for now. Would you like to get a notification when the insigh…" at bounding box center [287, 496] width 309 height 31
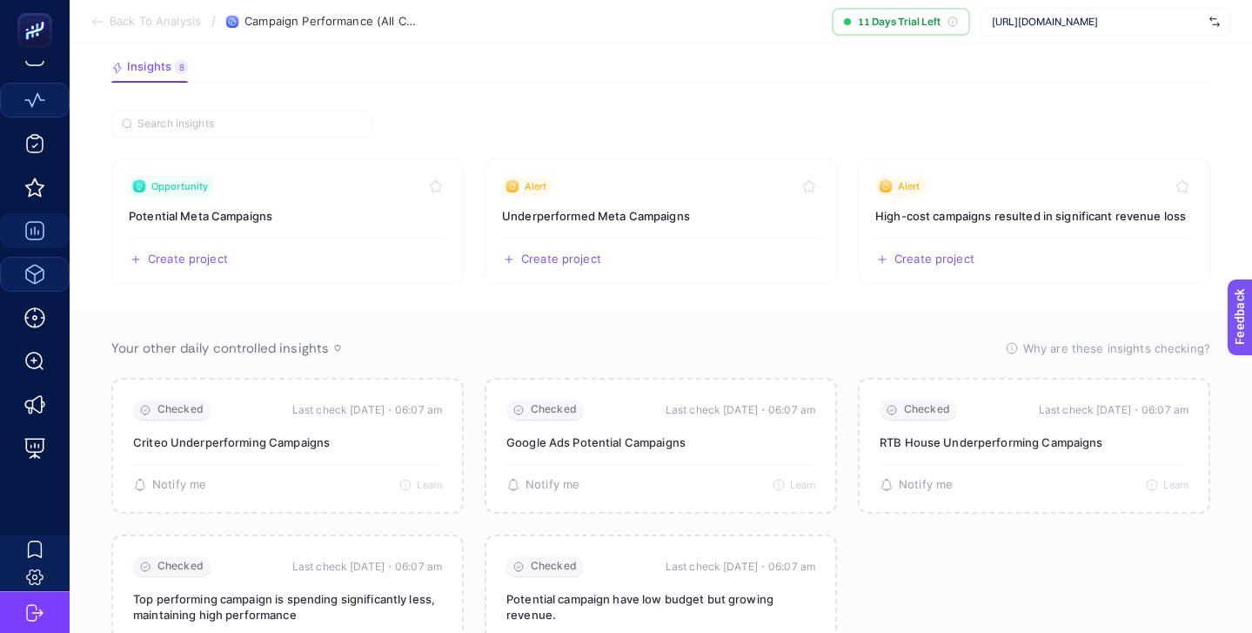
scroll to position [0, 0]
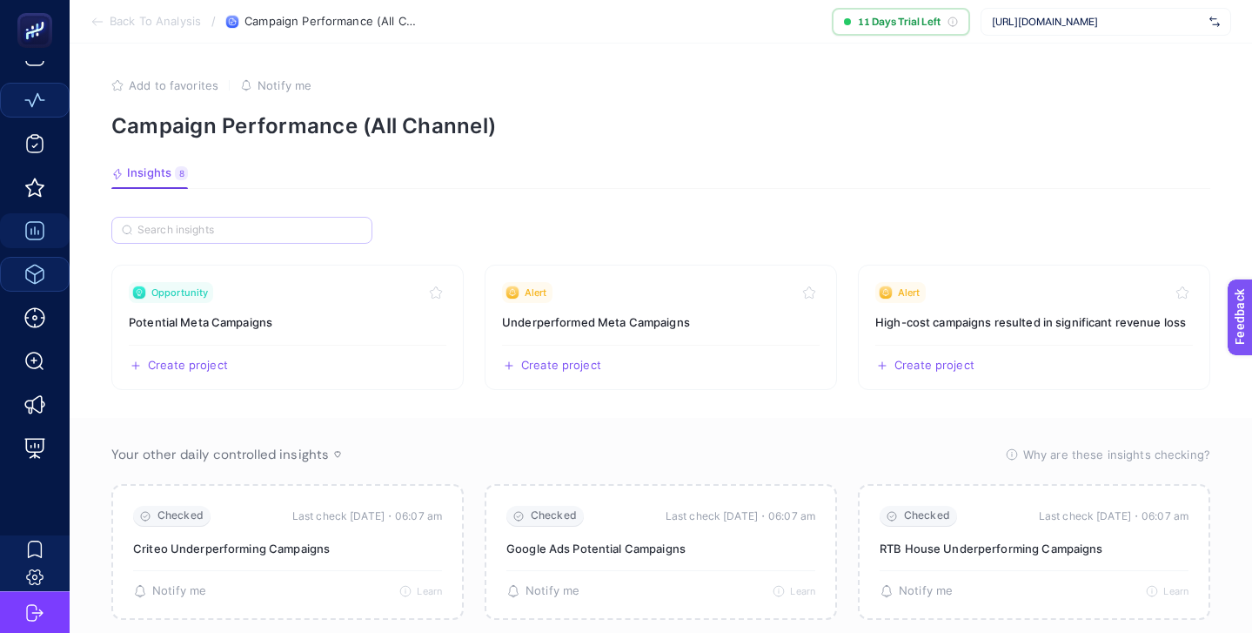
click at [165, 222] on label at bounding box center [241, 230] width 261 height 27
click at [165, 224] on input "Search" at bounding box center [249, 230] width 224 height 13
click at [308, 183] on section "Insights 8 We generated new insights based on the metrics" at bounding box center [660, 177] width 1099 height 23
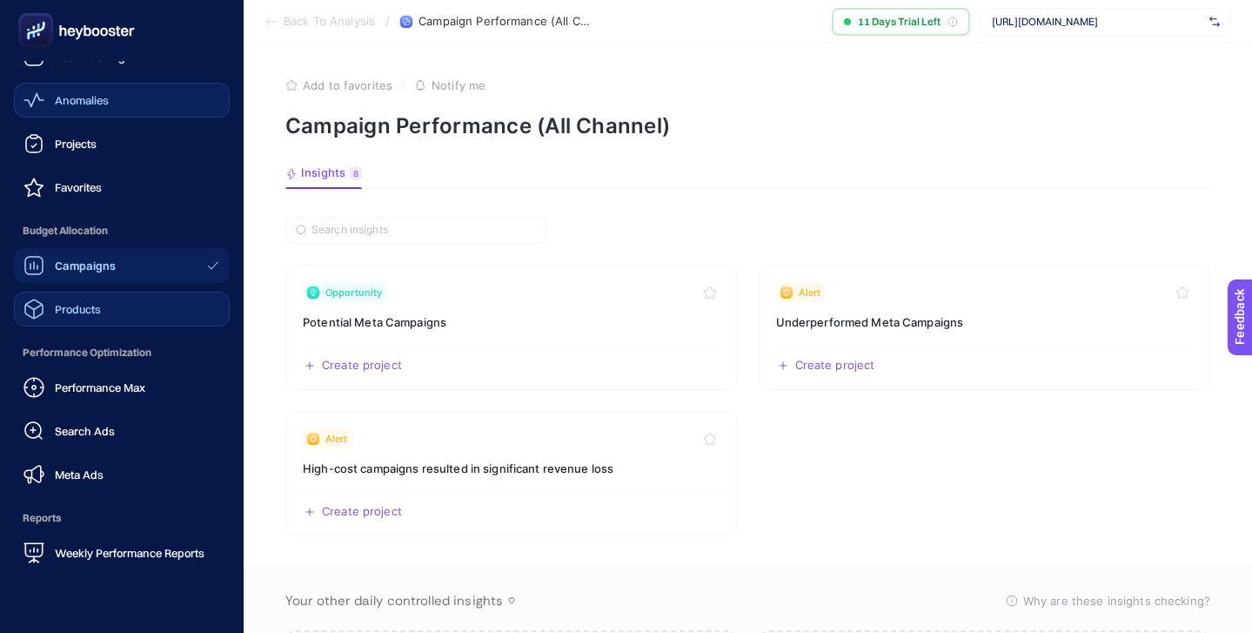
click at [106, 306] on link "Products" at bounding box center [122, 308] width 216 height 35
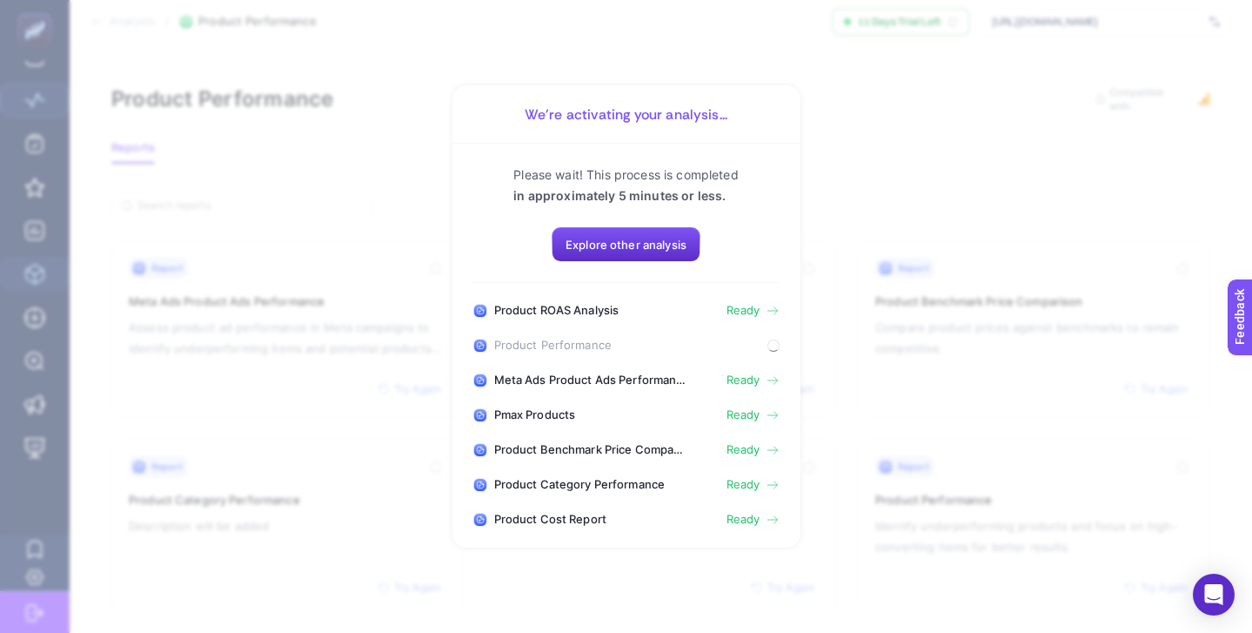
click at [104, 234] on section "We’re activating your analysis... Please wait! This process is completed in app…" at bounding box center [626, 316] width 1252 height 633
click at [597, 234] on button "Explore other analysis" at bounding box center [626, 244] width 149 height 35
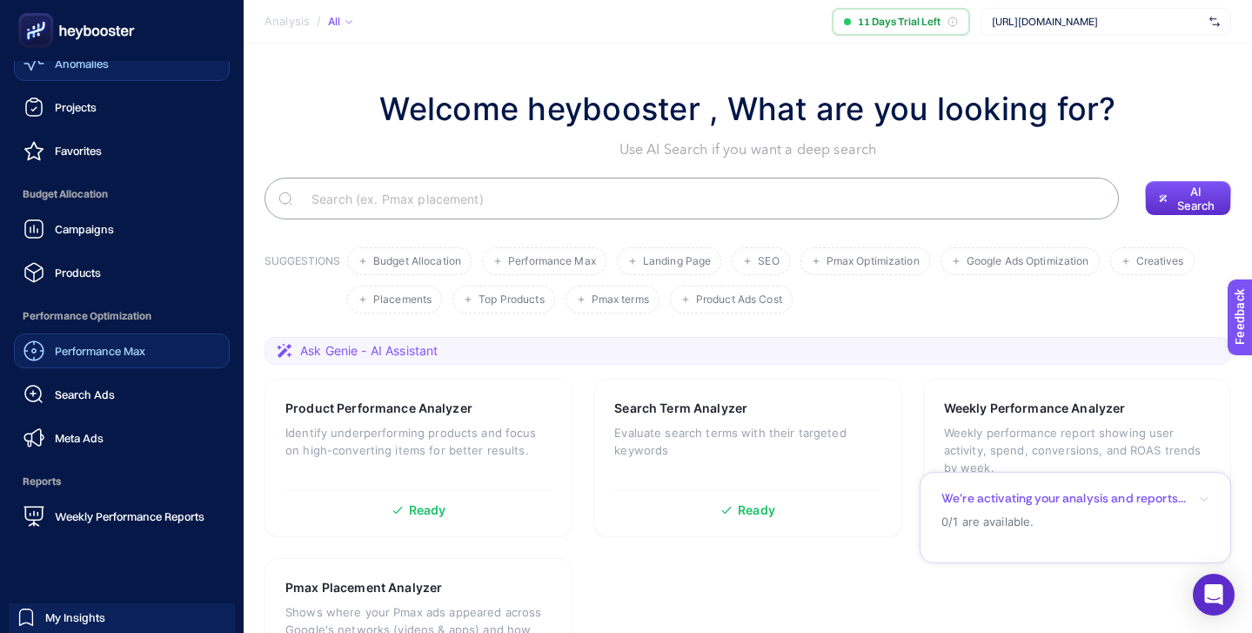
scroll to position [111, 0]
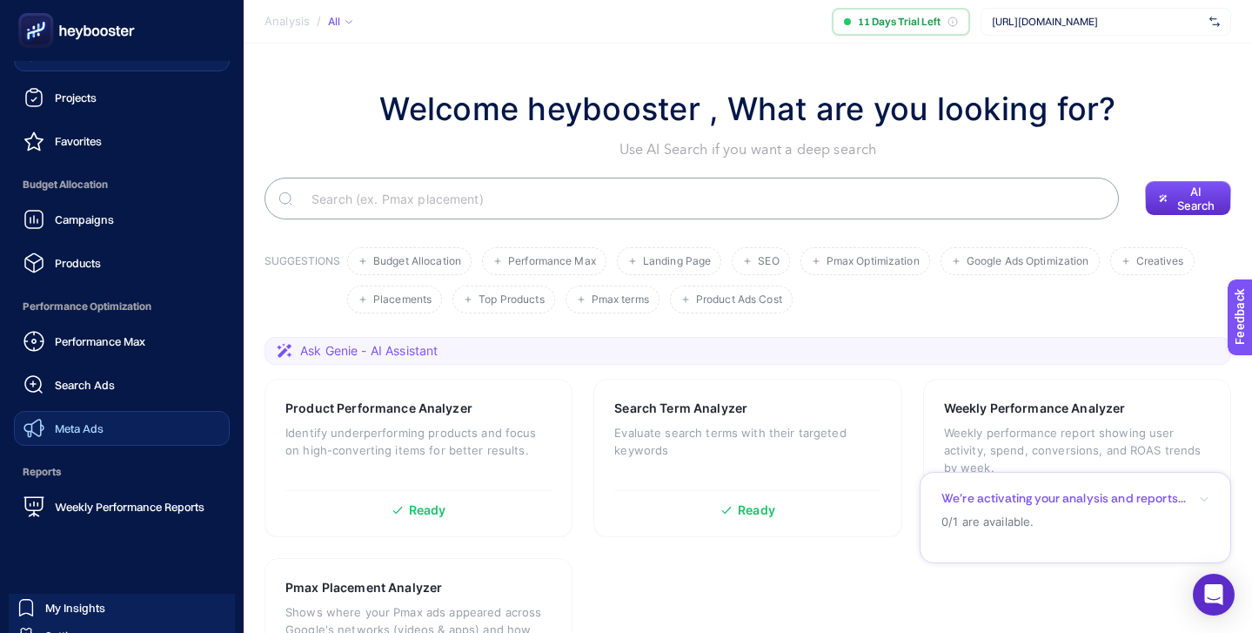
click at [97, 425] on span "Meta Ads" at bounding box center [79, 428] width 49 height 14
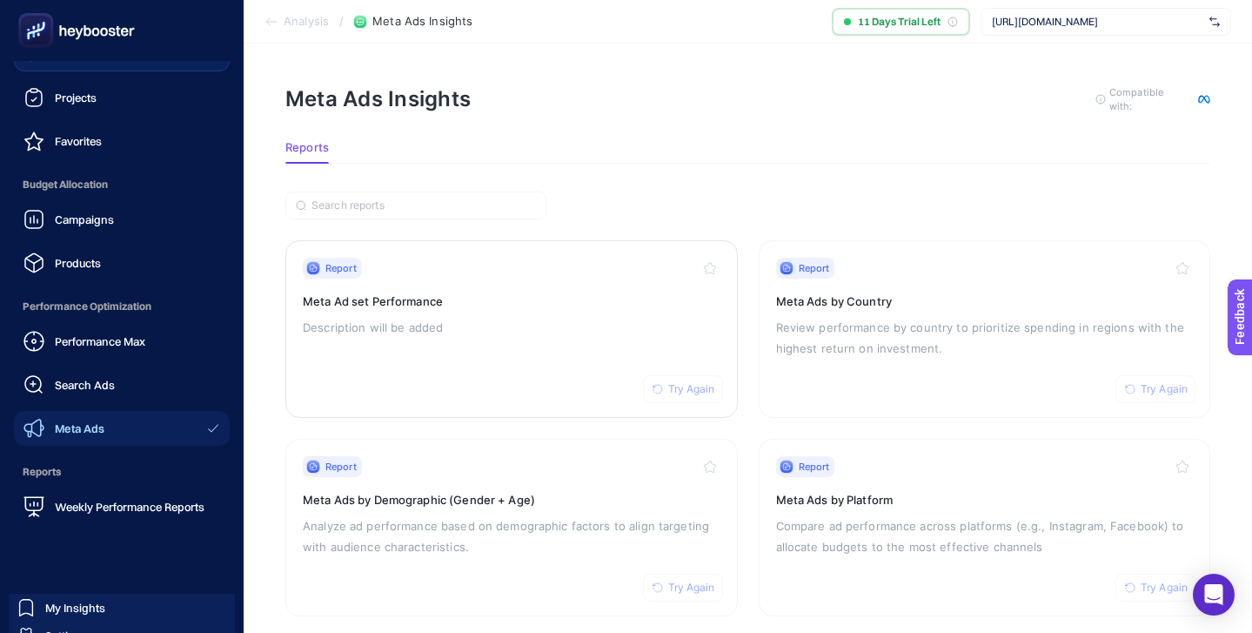
scroll to position [65, 0]
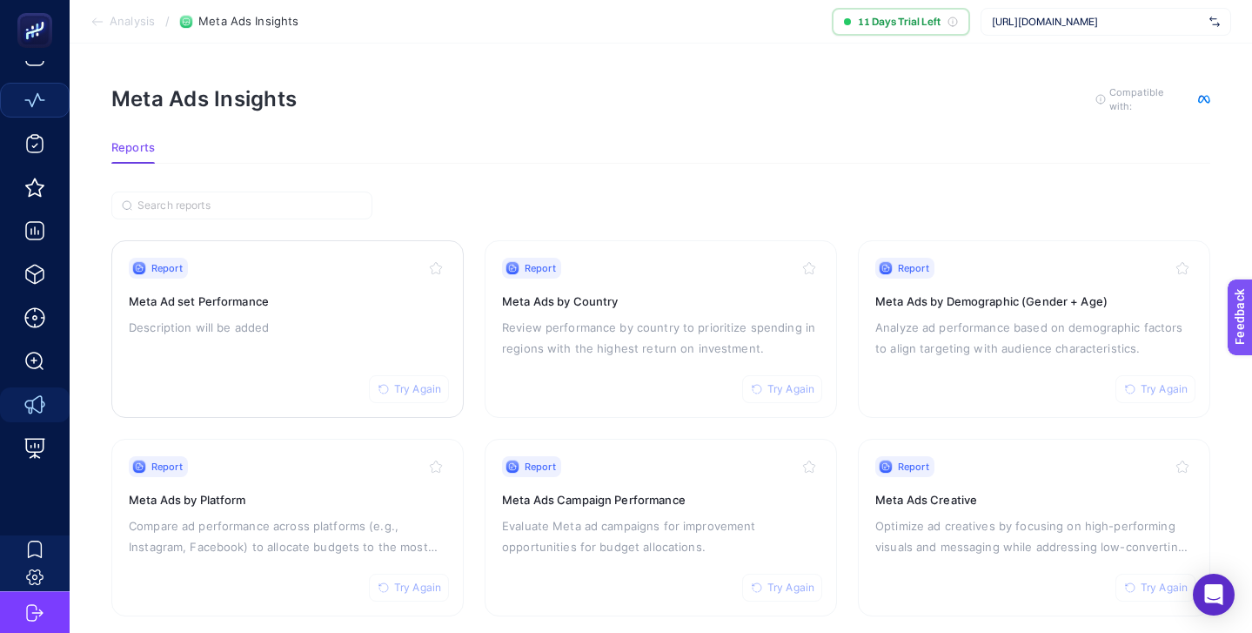
click at [332, 309] on div "Report Try Again Meta Ad set Performance Description will be added" at bounding box center [288, 329] width 318 height 143
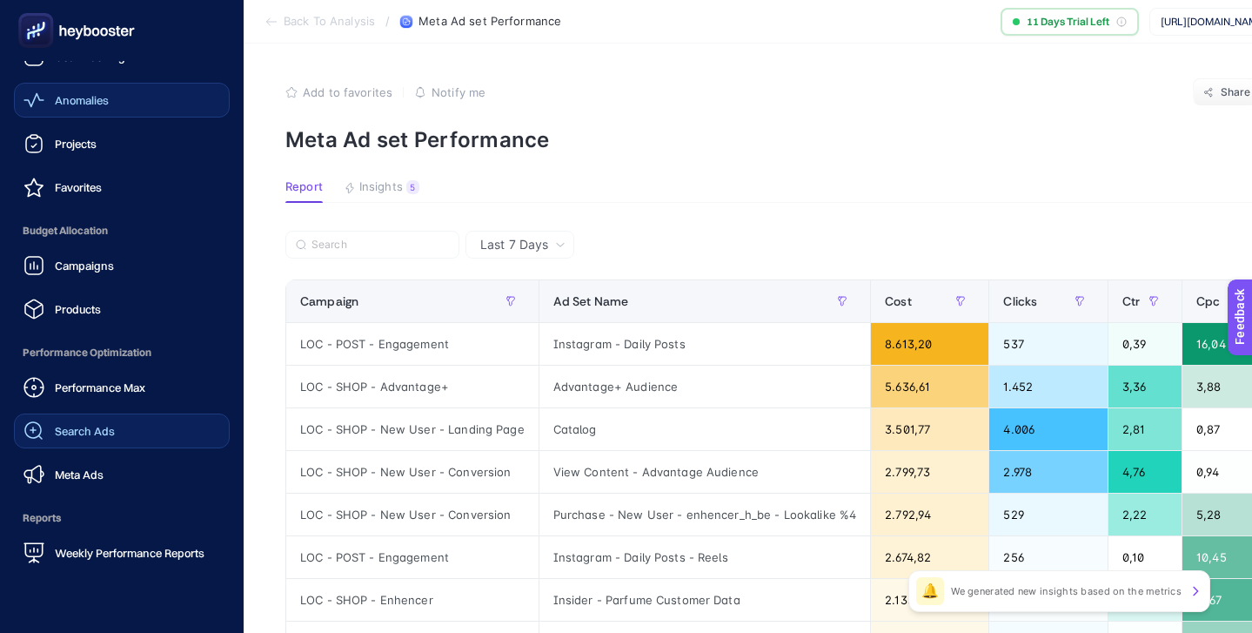
scroll to position [170, 0]
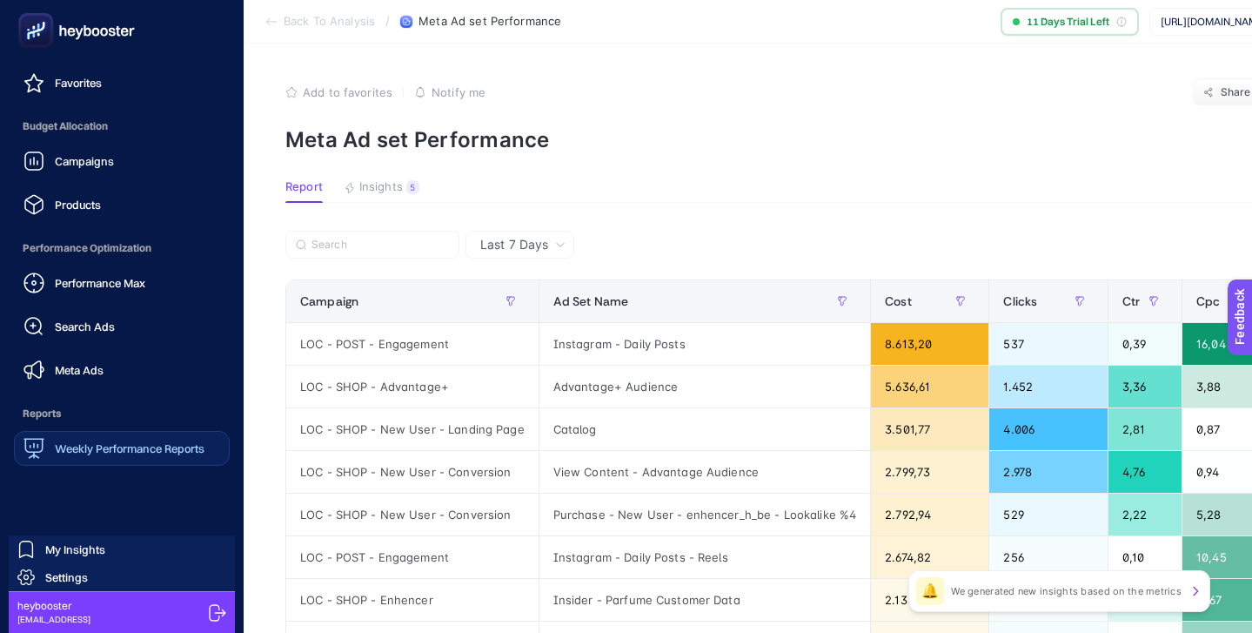
click at [121, 447] on span "Weekly Performance Reports" at bounding box center [130, 448] width 150 height 14
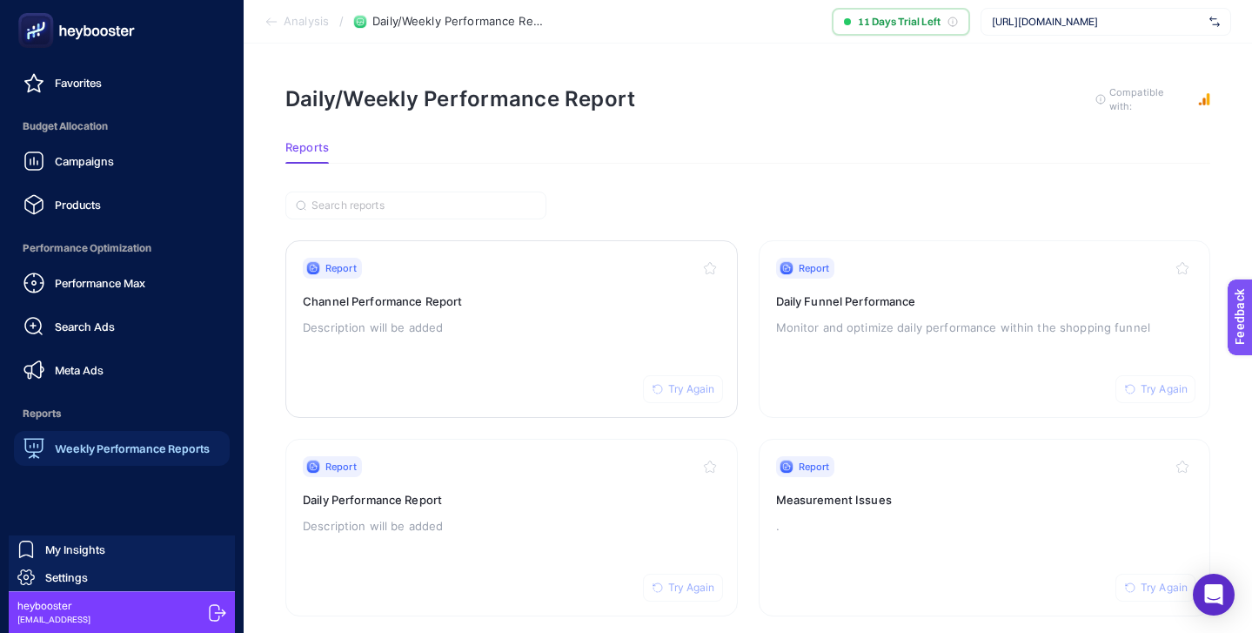
scroll to position [65, 0]
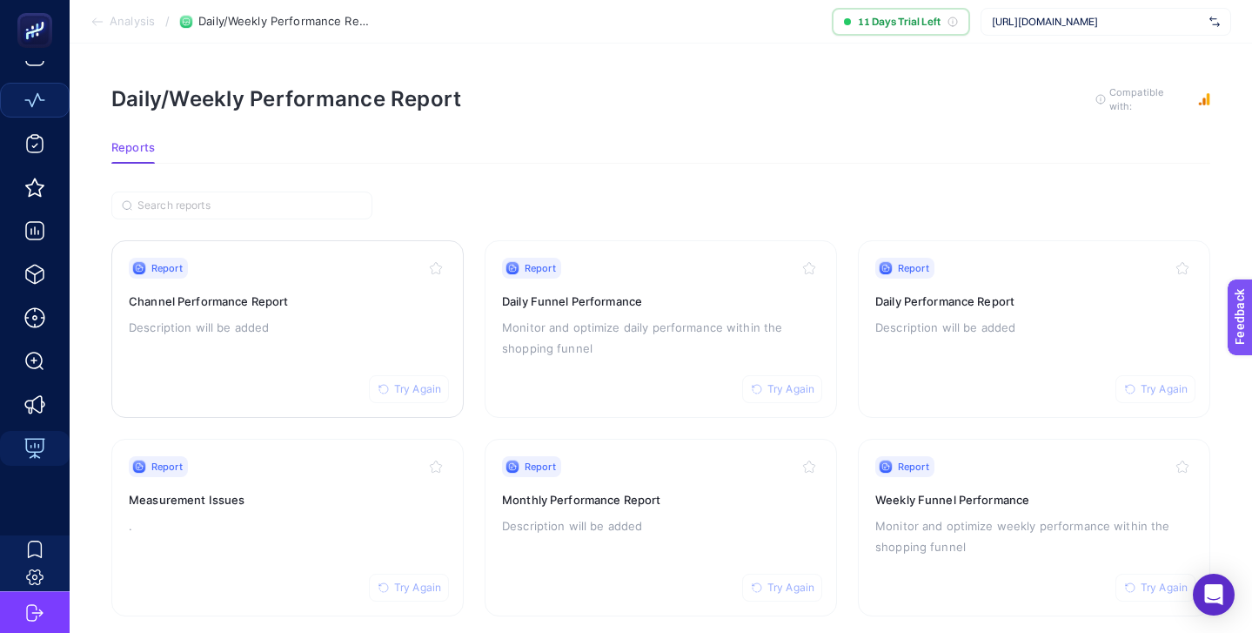
click at [283, 286] on div "Report Try Again Channel Performance Report Description will be added" at bounding box center [288, 329] width 318 height 143
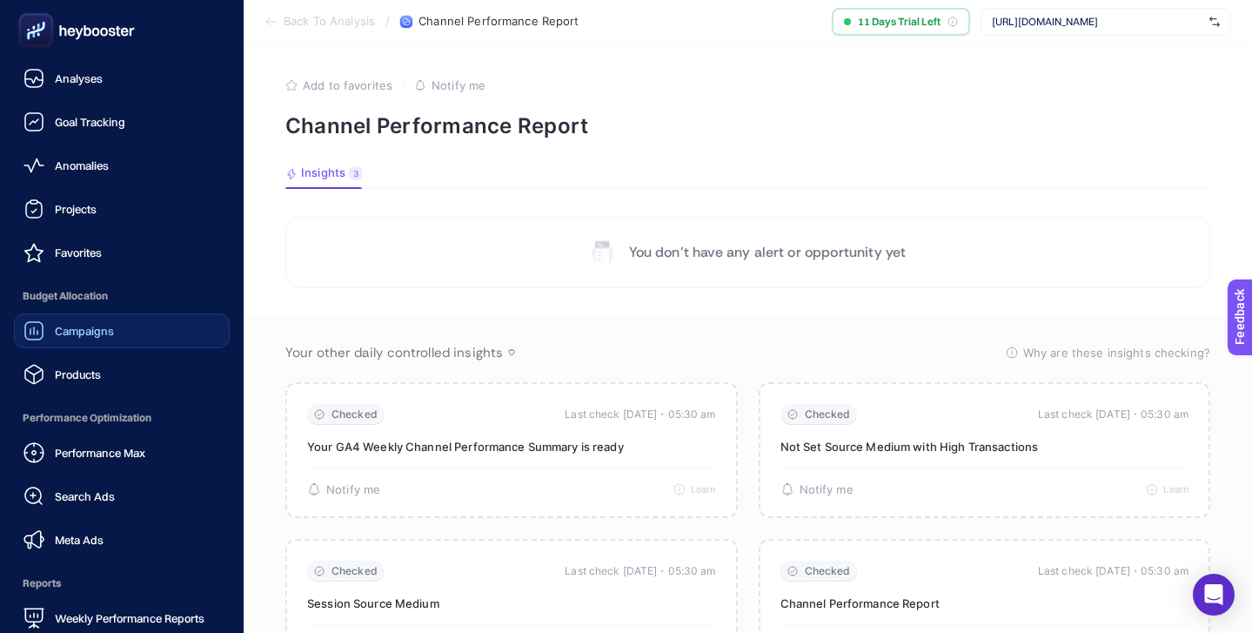
click at [90, 332] on span "Campaigns" at bounding box center [84, 331] width 59 height 14
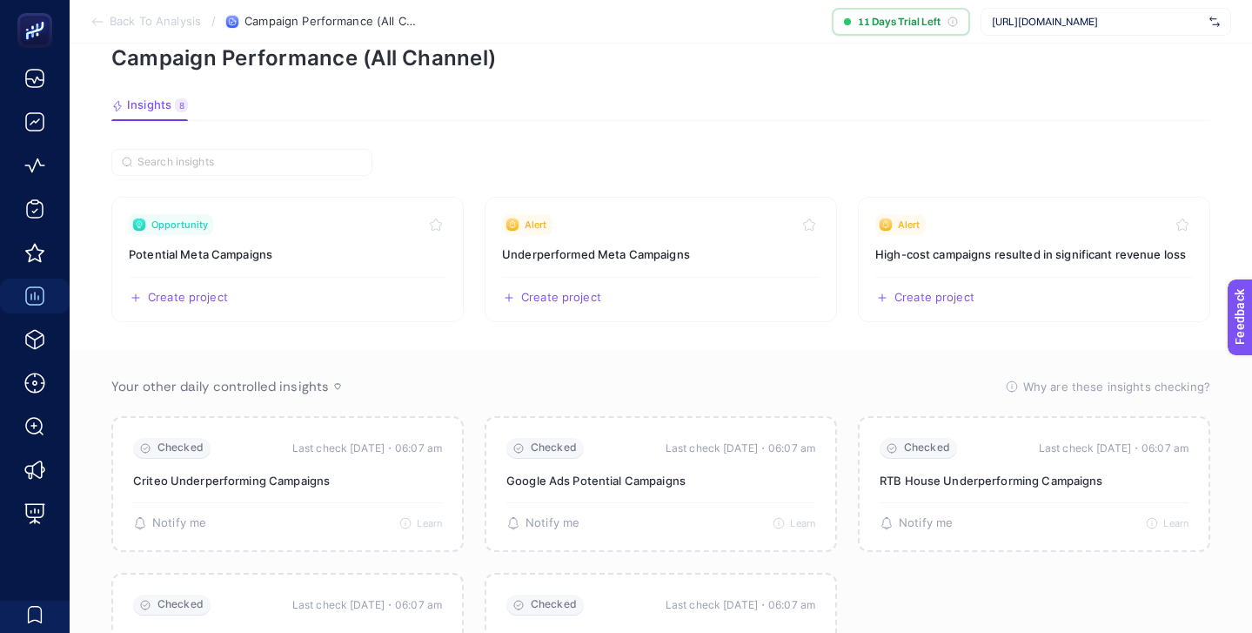
scroll to position [87, 0]
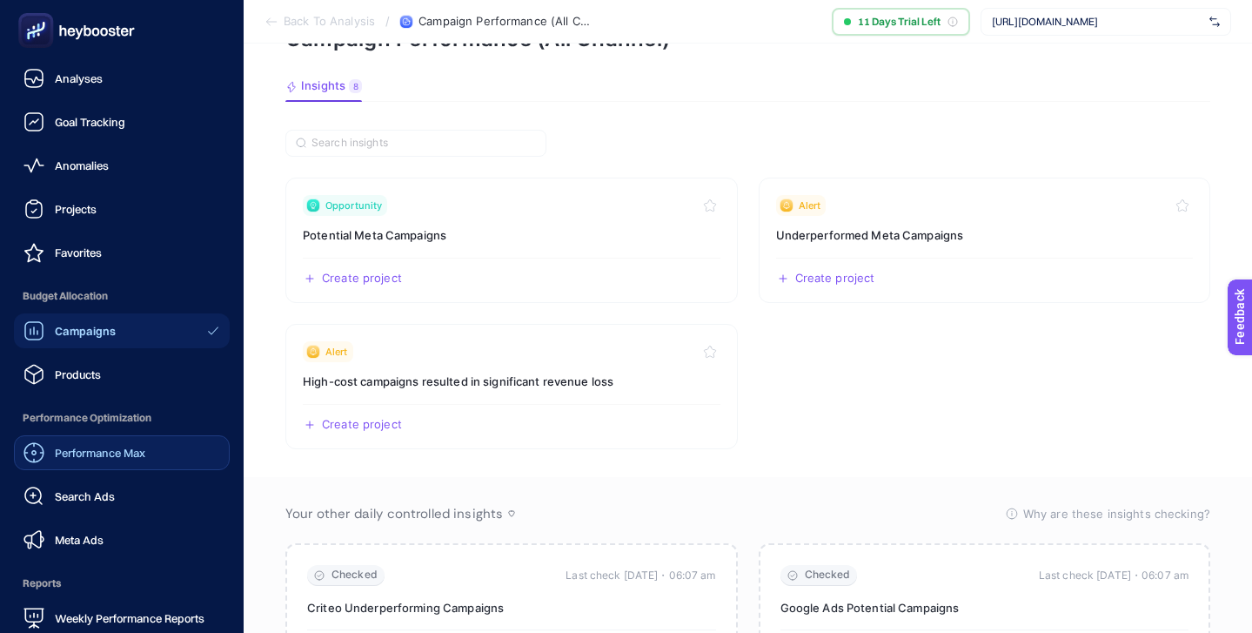
click at [110, 456] on span "Performance Max" at bounding box center [100, 453] width 90 height 14
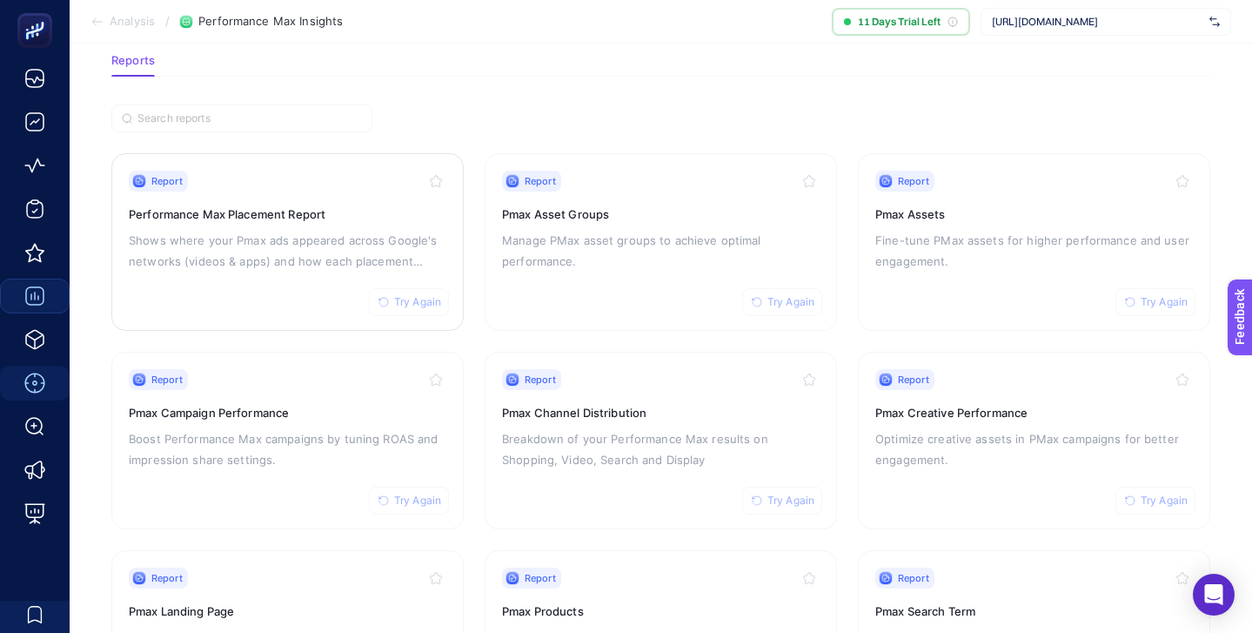
click at [351, 187] on div "Report Try Again" at bounding box center [288, 181] width 318 height 21
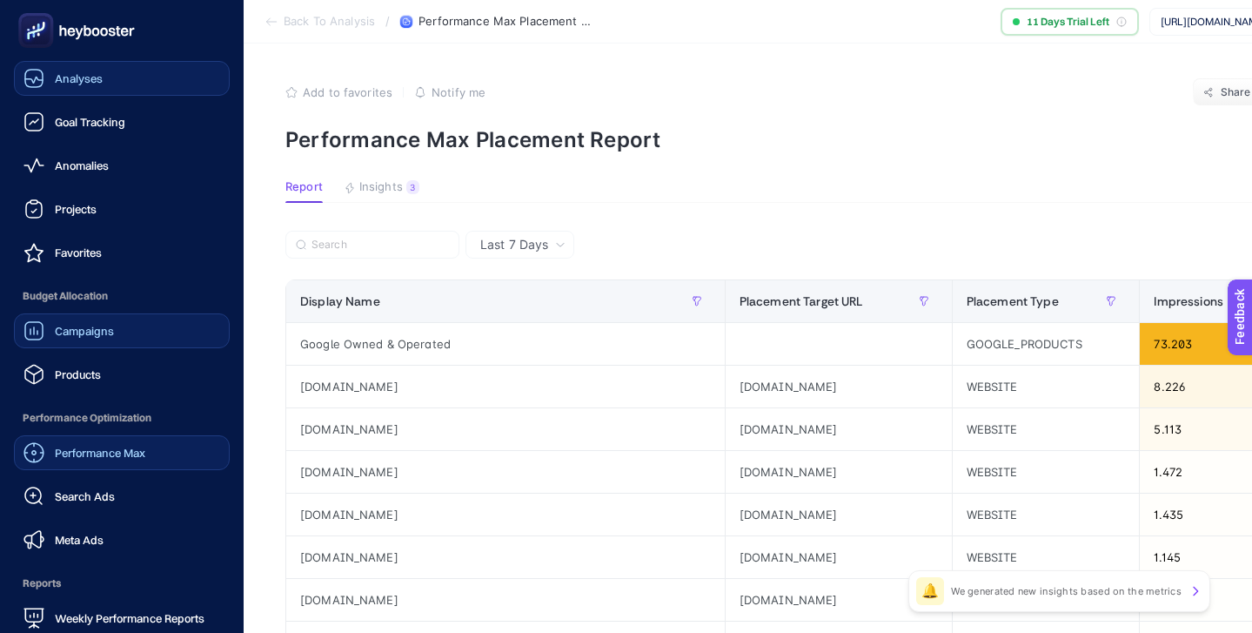
click at [79, 91] on link "Analyses" at bounding box center [122, 78] width 216 height 35
